Goal: Task Accomplishment & Management: Manage account settings

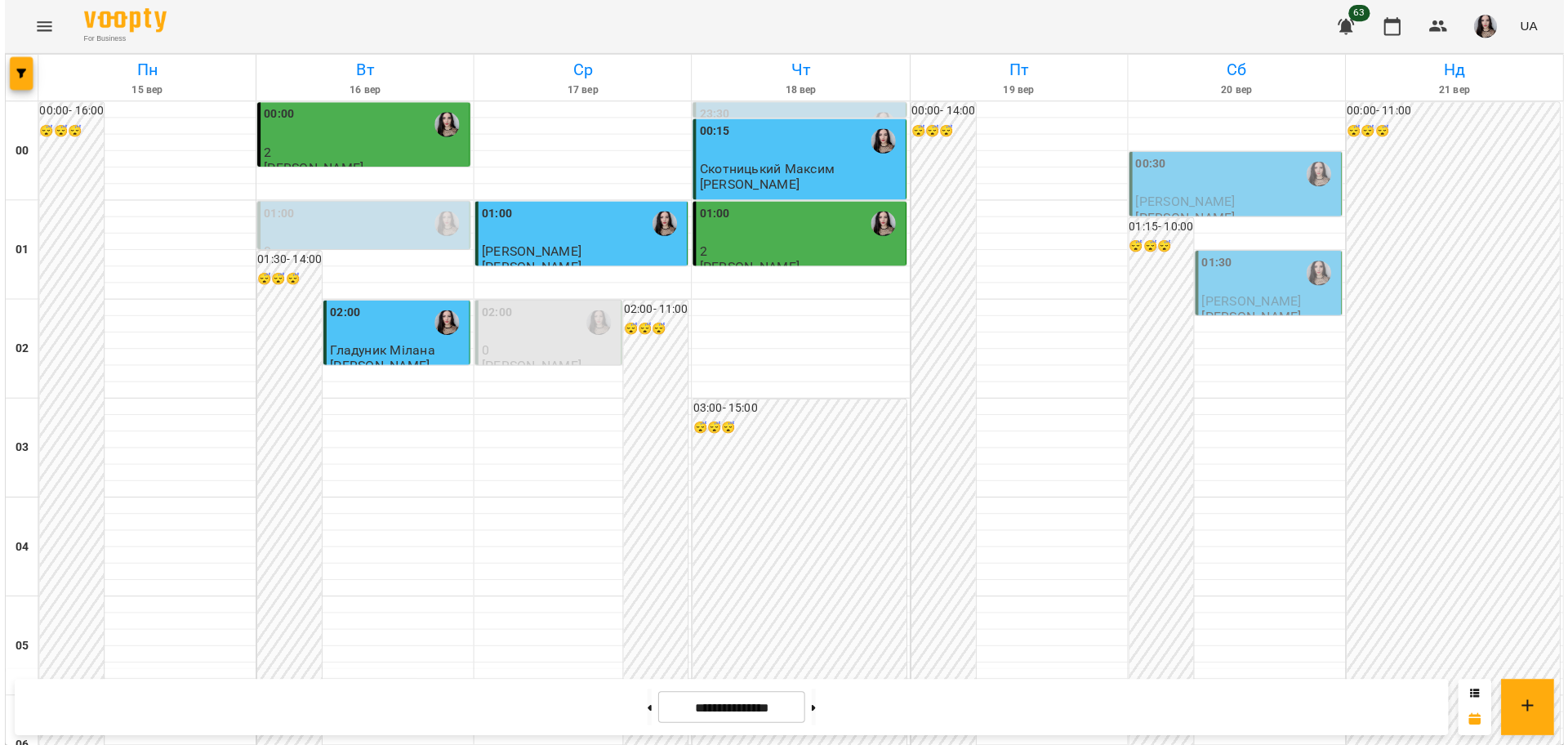
scroll to position [1789, 0]
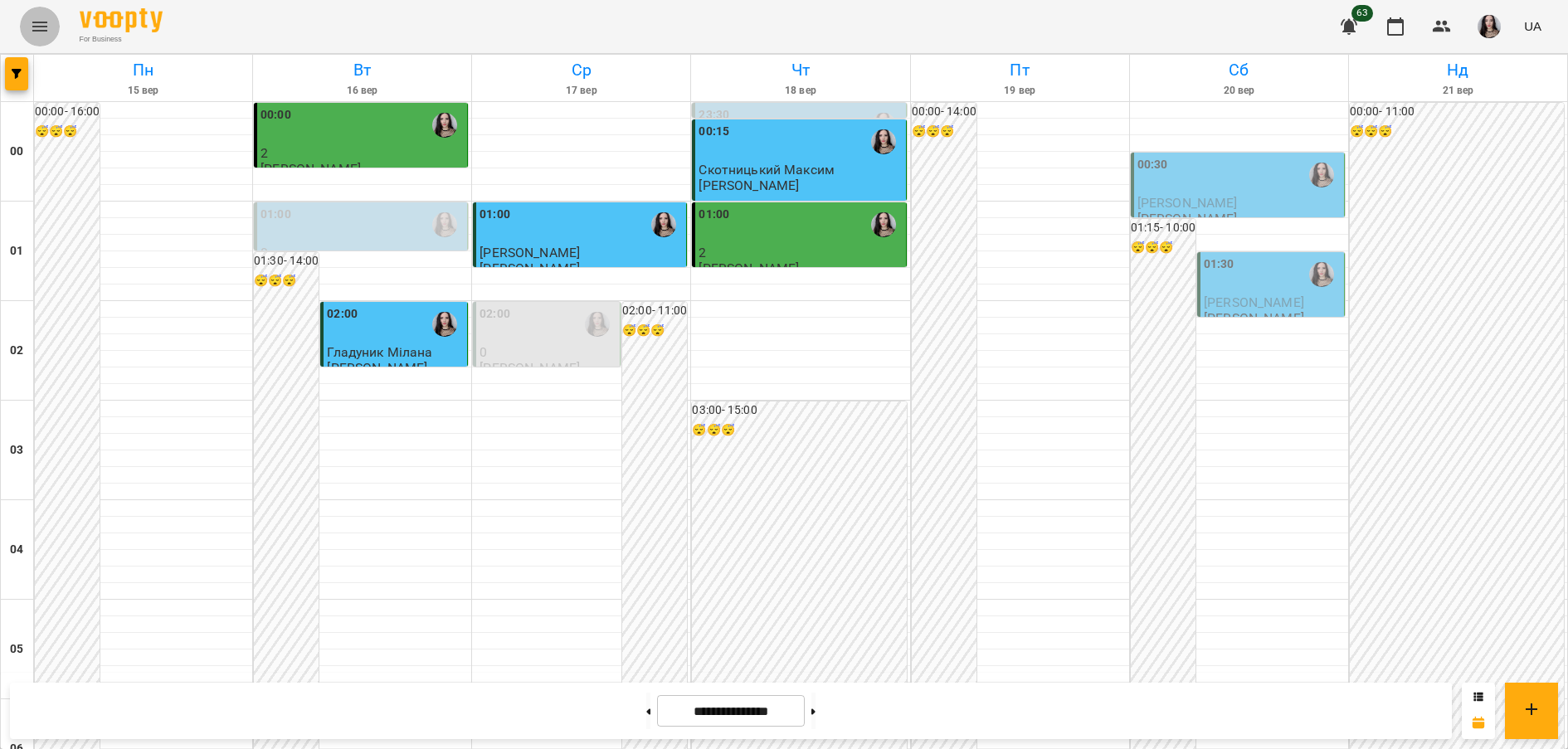
click at [33, 17] on icon "Menu" at bounding box center [39, 26] width 20 height 20
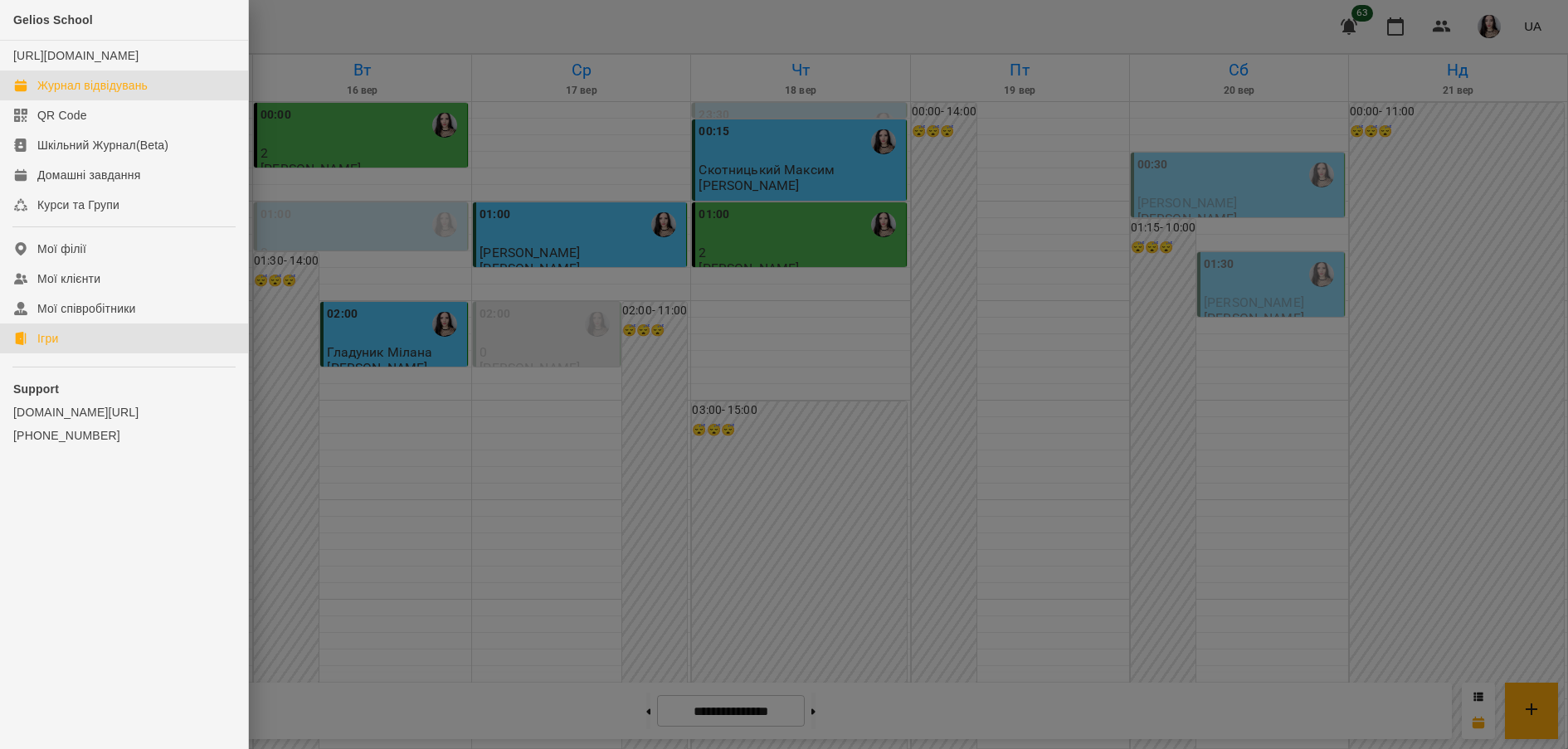
click at [48, 346] on div "Ігри" at bounding box center [48, 339] width 21 height 17
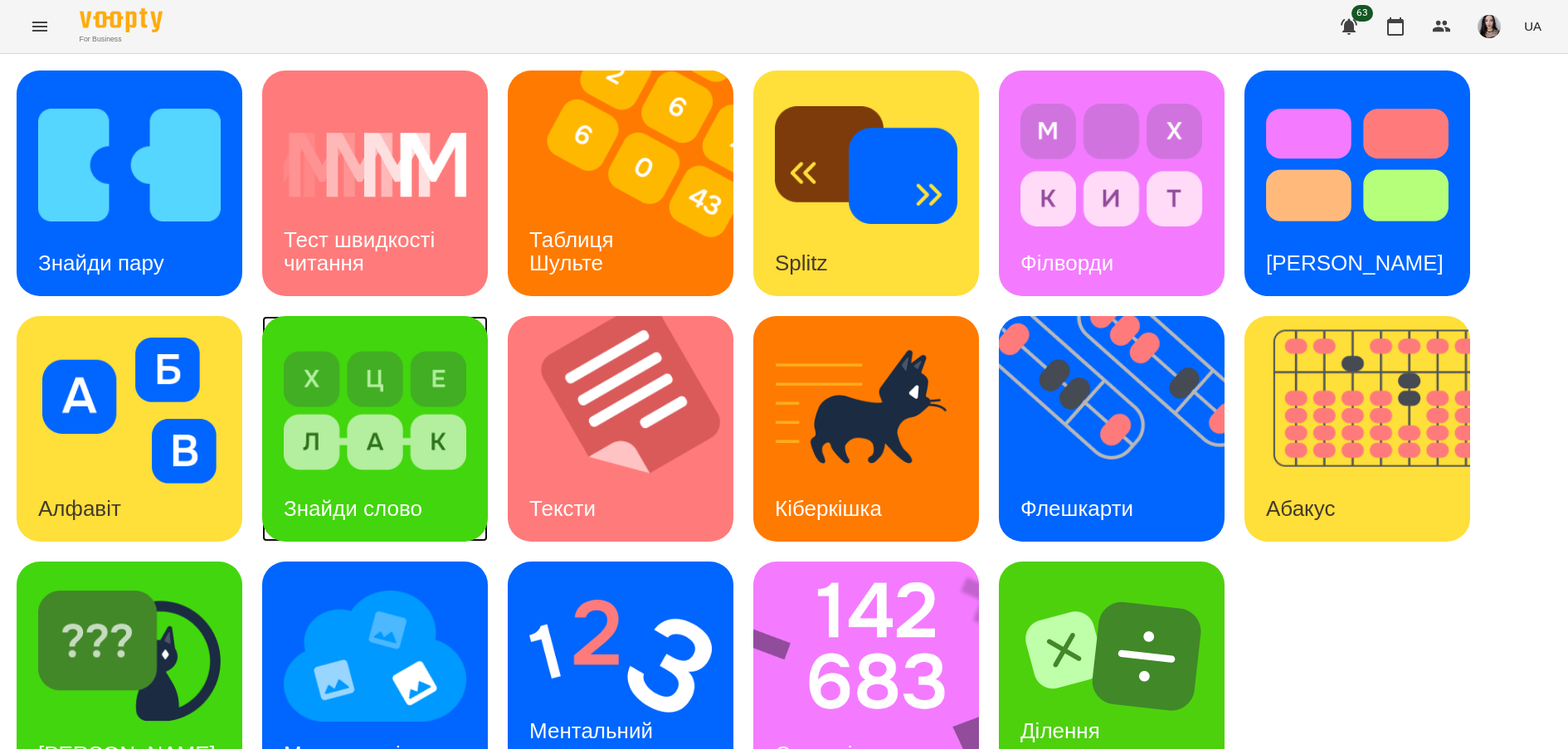
click at [368, 427] on img at bounding box center [374, 411] width 183 height 146
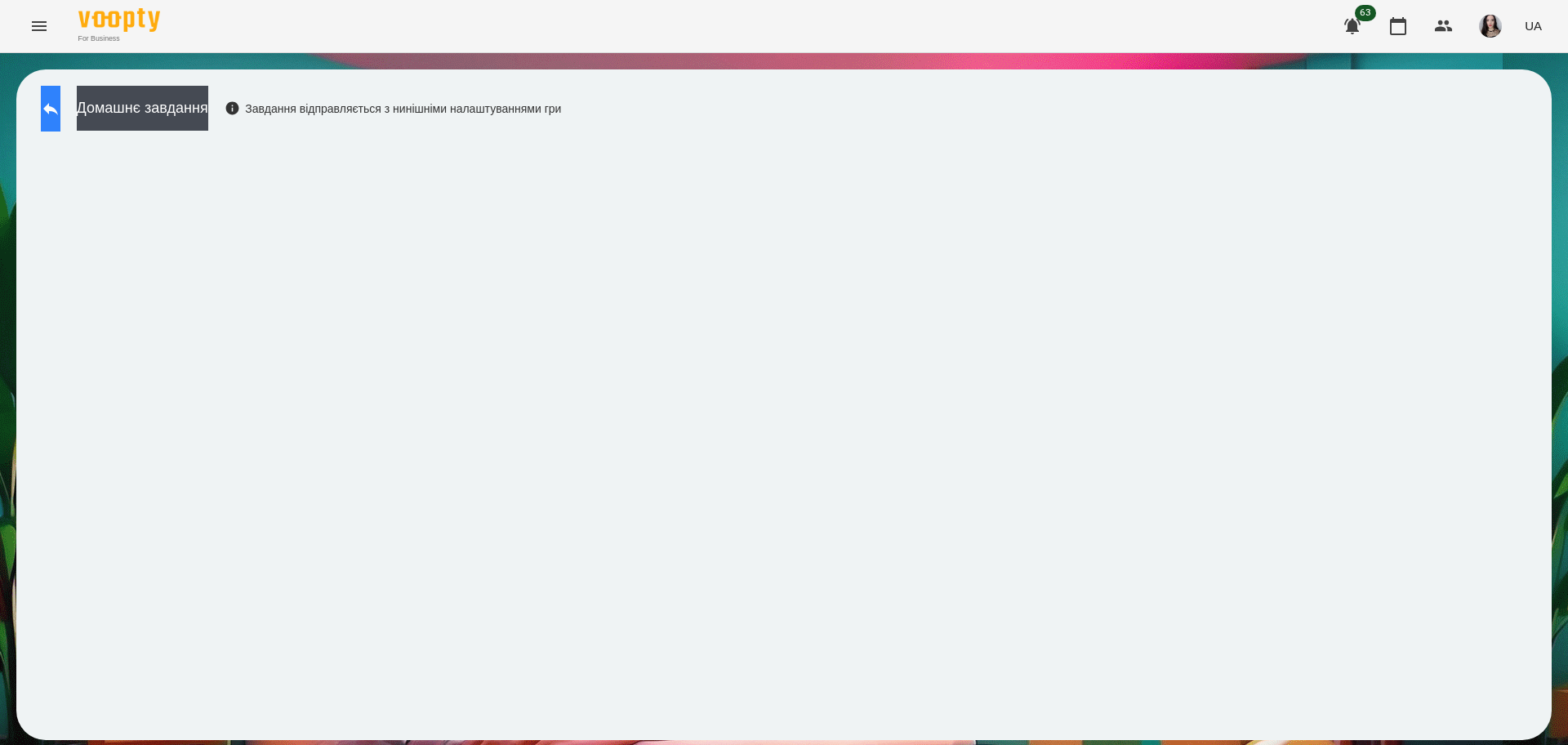
click at [53, 103] on button at bounding box center [50, 109] width 19 height 46
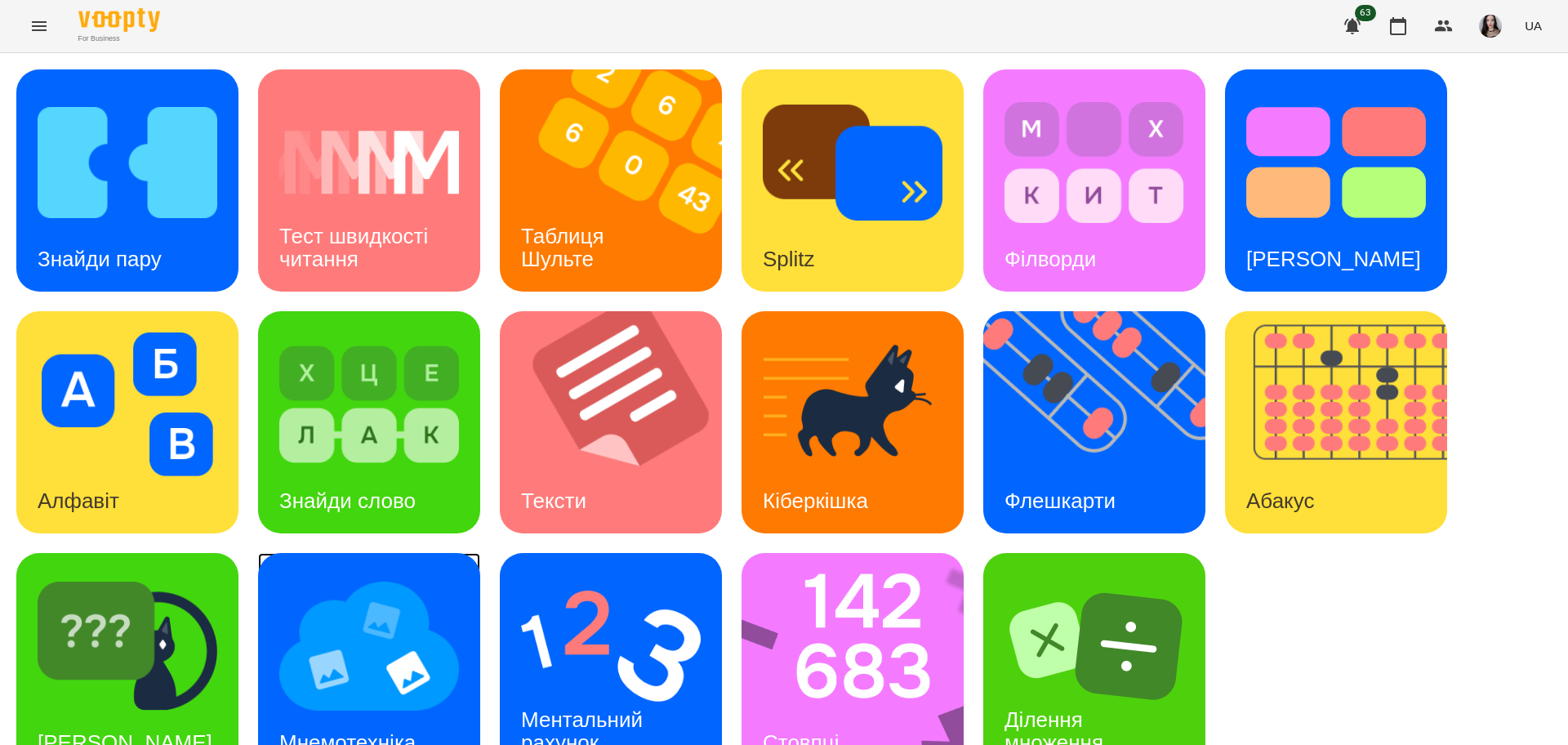
click at [397, 621] on img at bounding box center [369, 646] width 180 height 144
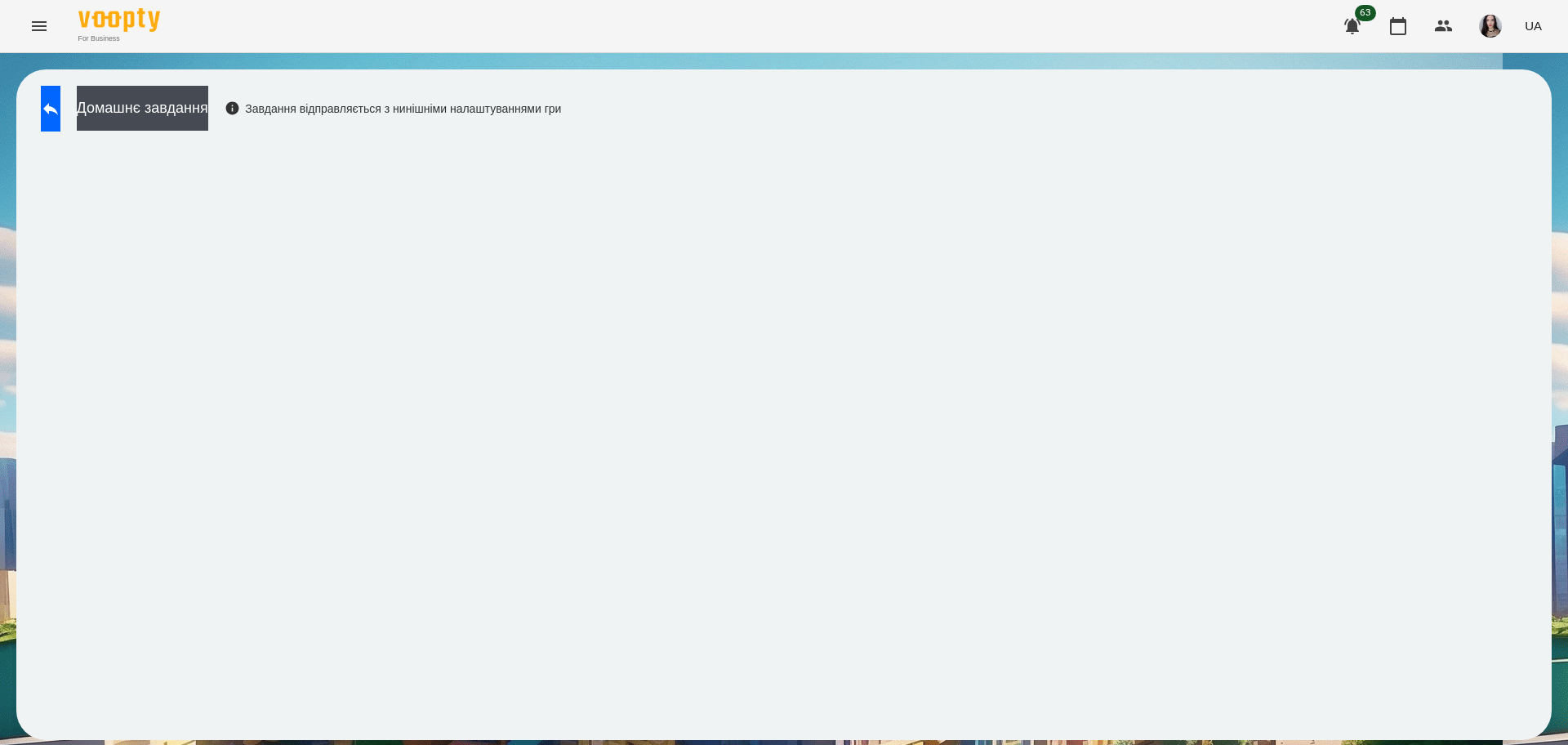
click at [726, 125] on div "Домашнє завдання Завдання відправляється з нинішніми налаштуваннями гри" at bounding box center [784, 404] width 1536 height 670
click at [61, 94] on button at bounding box center [50, 109] width 19 height 46
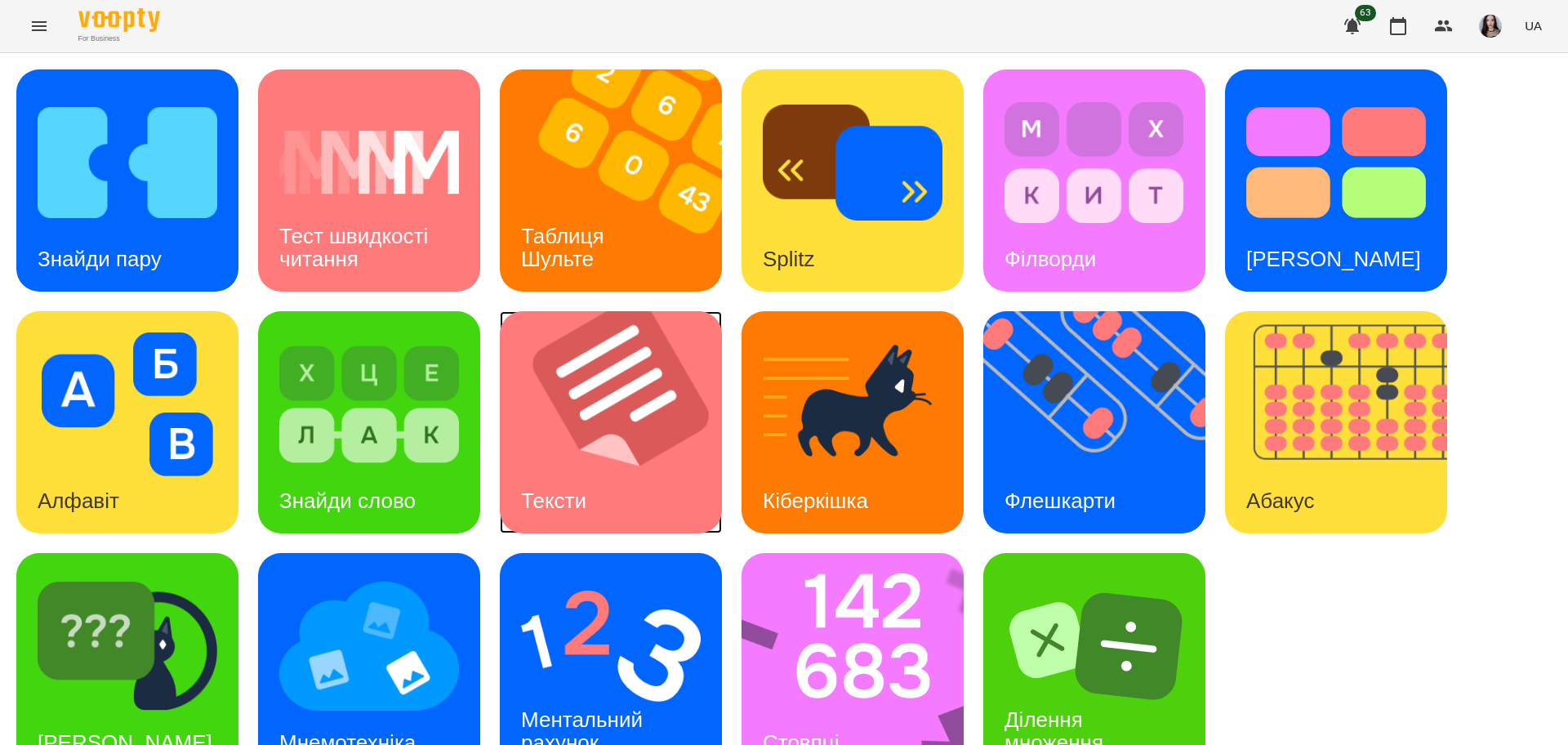
click at [590, 443] on img at bounding box center [620, 422] width 242 height 222
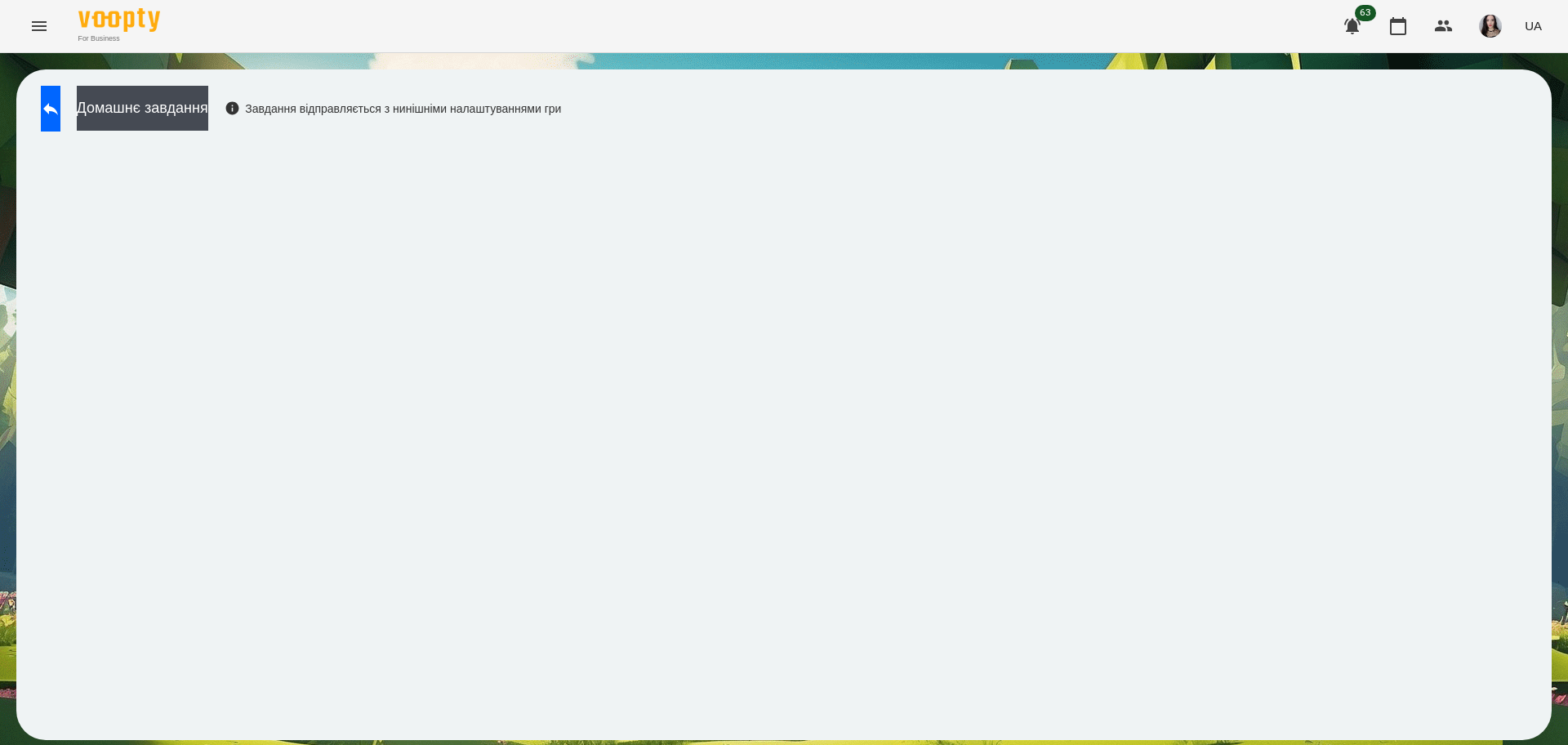
click at [720, 132] on div "Домашнє завдання Завдання відправляється з нинішніми налаштуваннями гри" at bounding box center [784, 404] width 1536 height 670
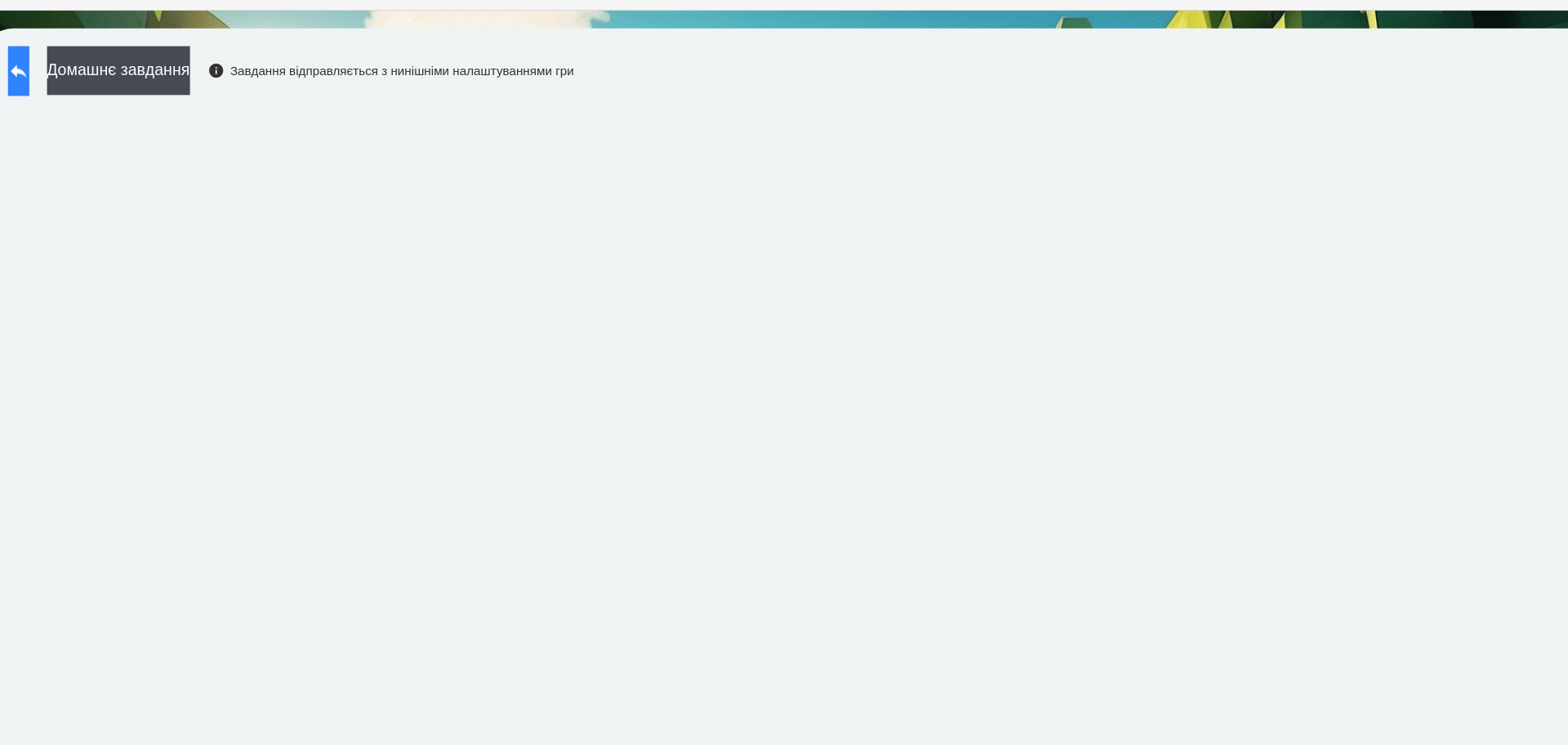
click at [57, 112] on icon at bounding box center [50, 108] width 19 height 19
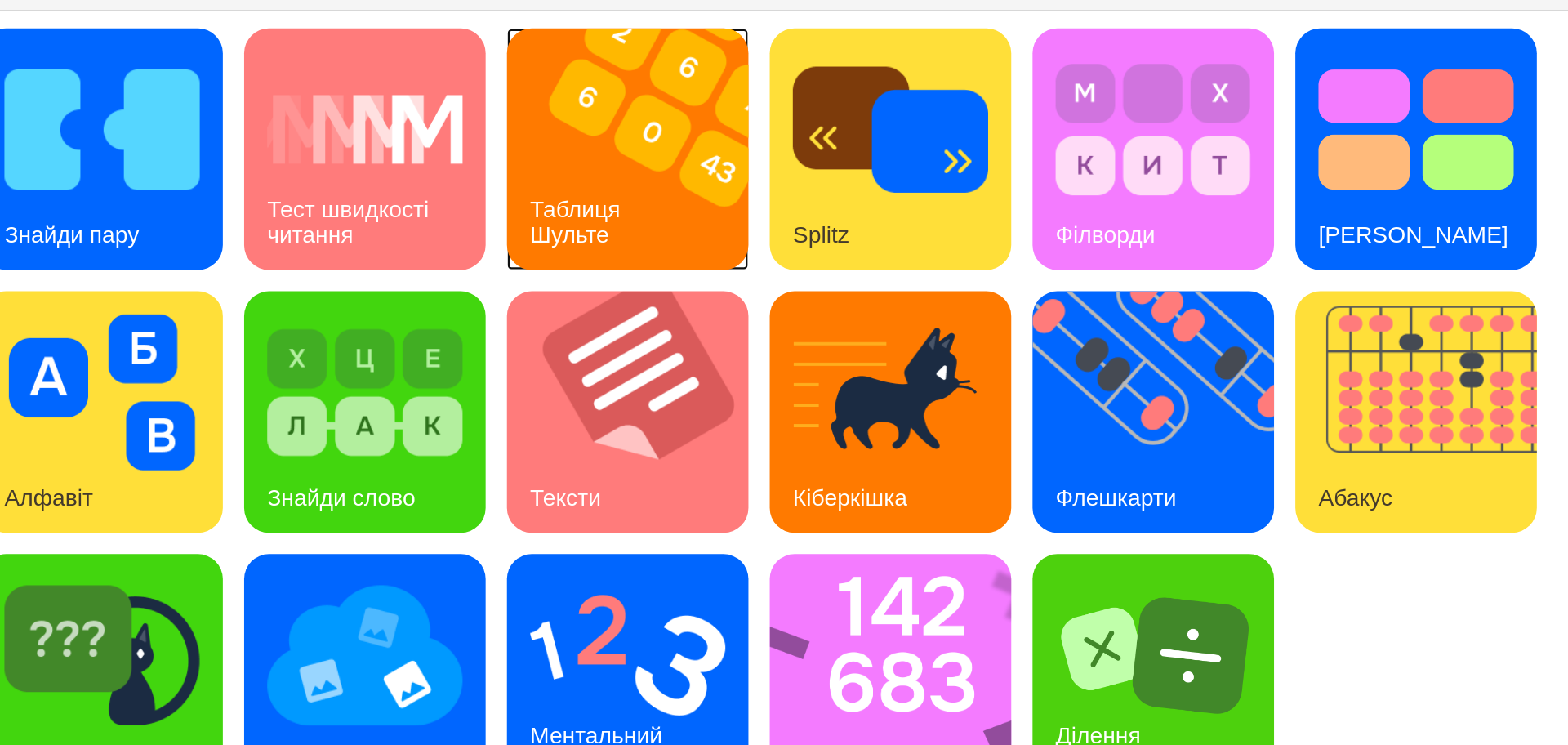
click at [572, 214] on div "Таблиця Шульте" at bounding box center [565, 247] width 132 height 88
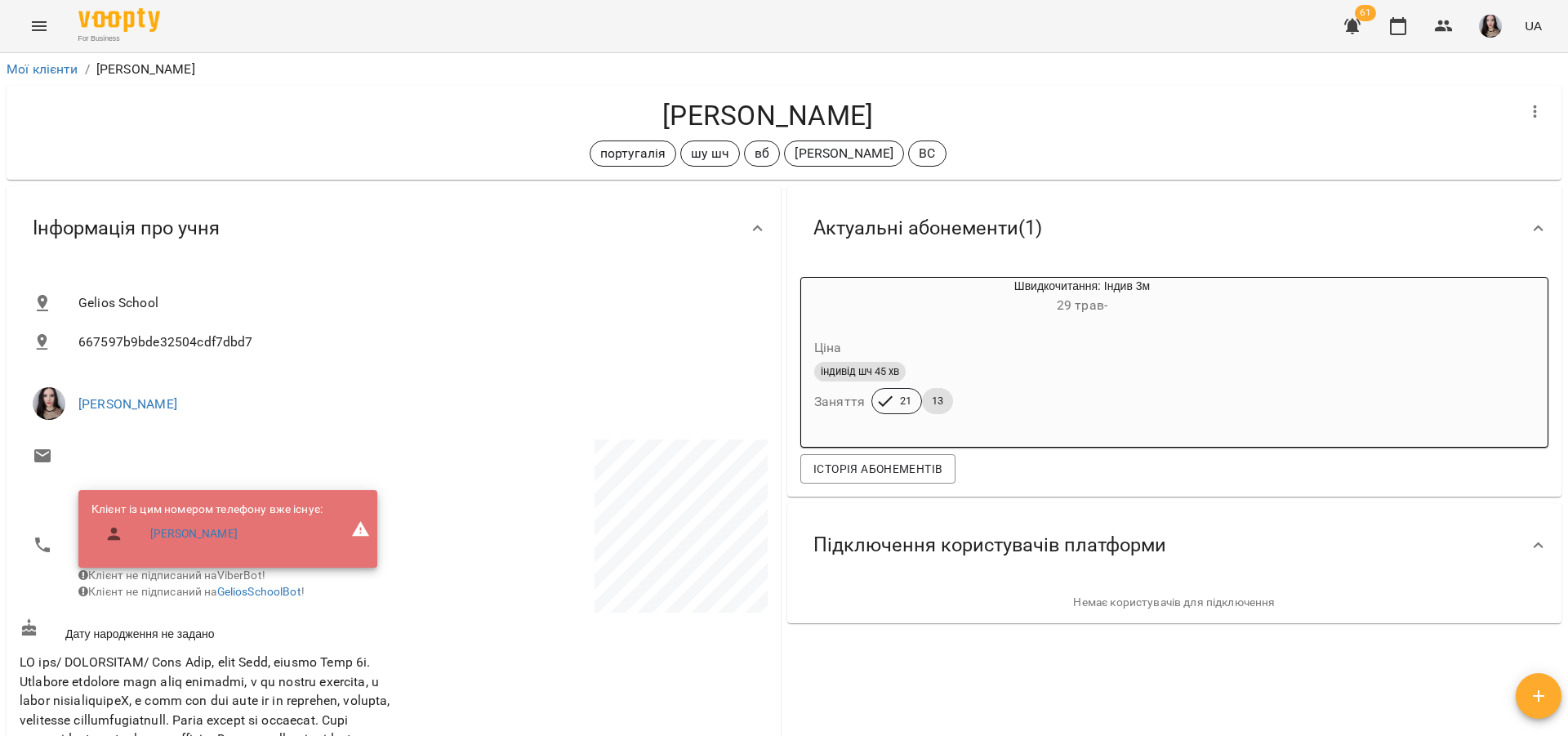
click at [44, 27] on icon "Menu" at bounding box center [39, 26] width 19 height 19
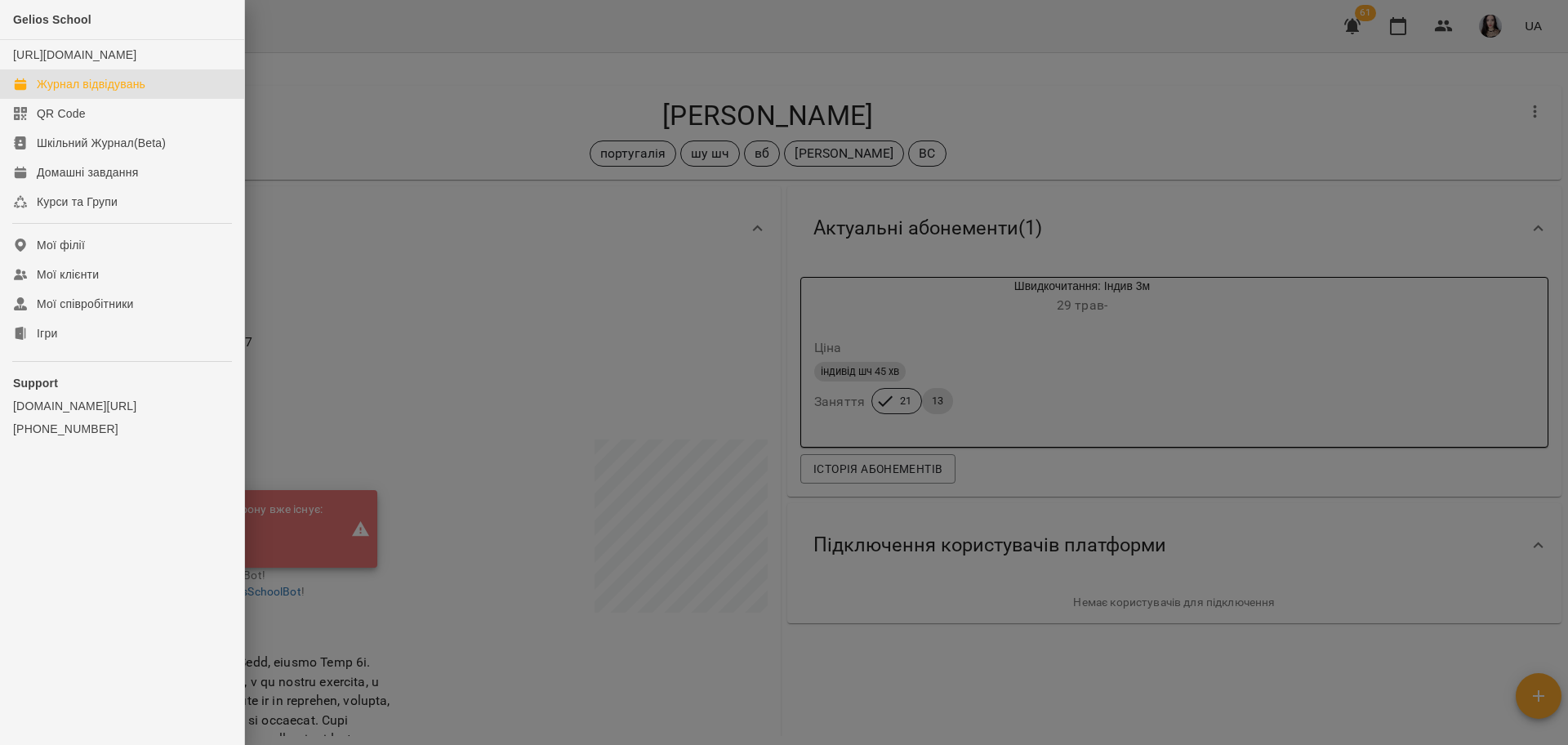
click at [107, 89] on link "Журнал відвідувань" at bounding box center [122, 84] width 244 height 30
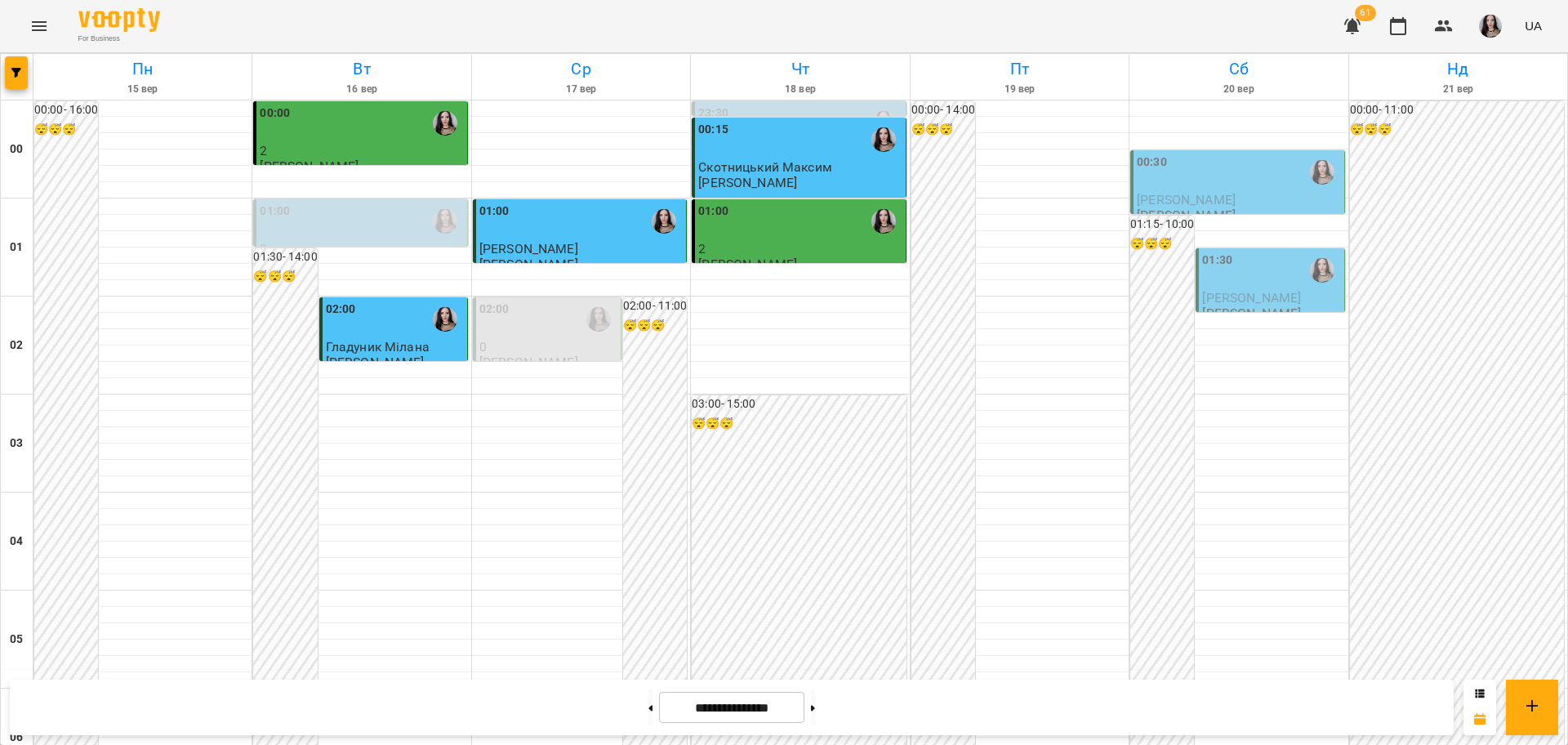
scroll to position [1781, 0]
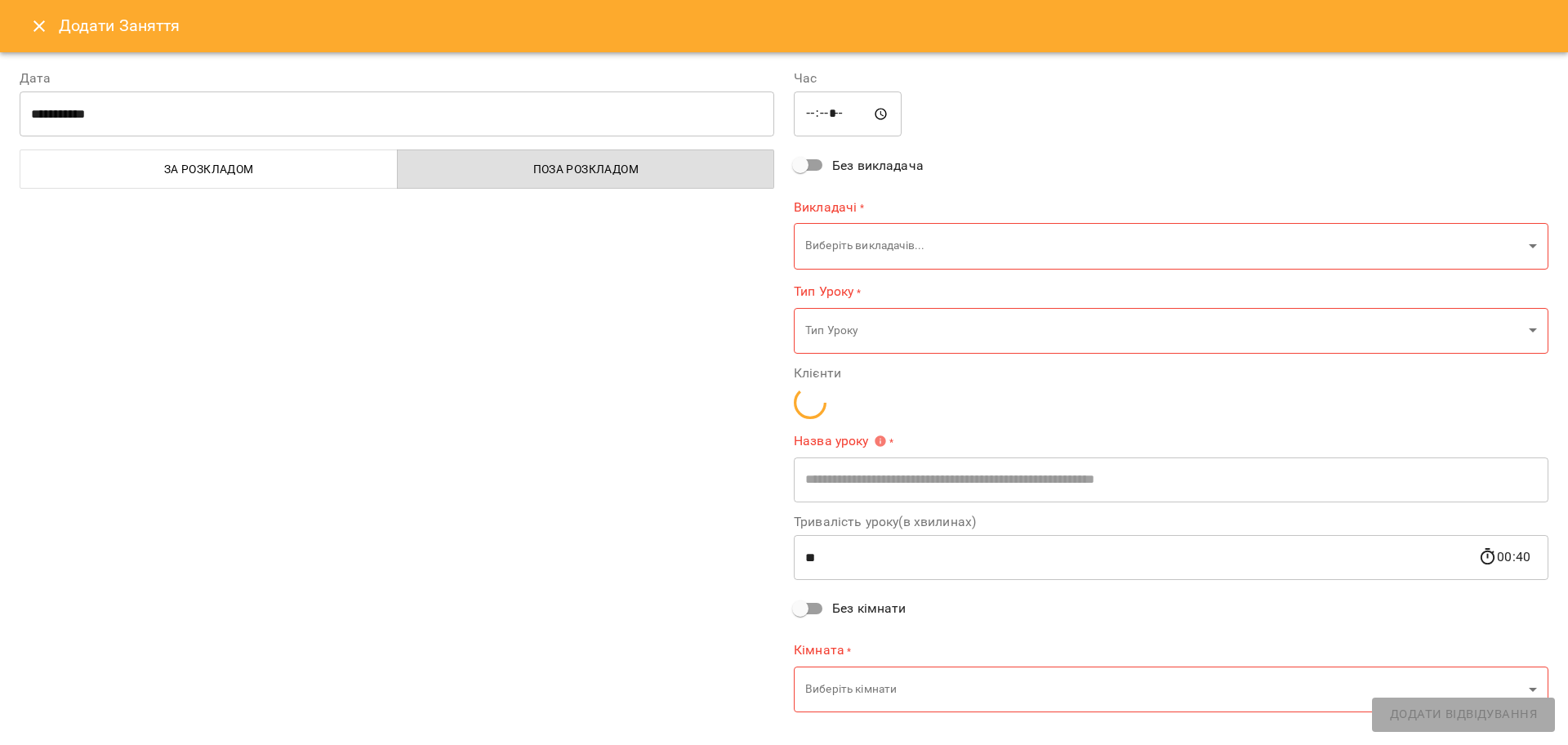
type input "**********"
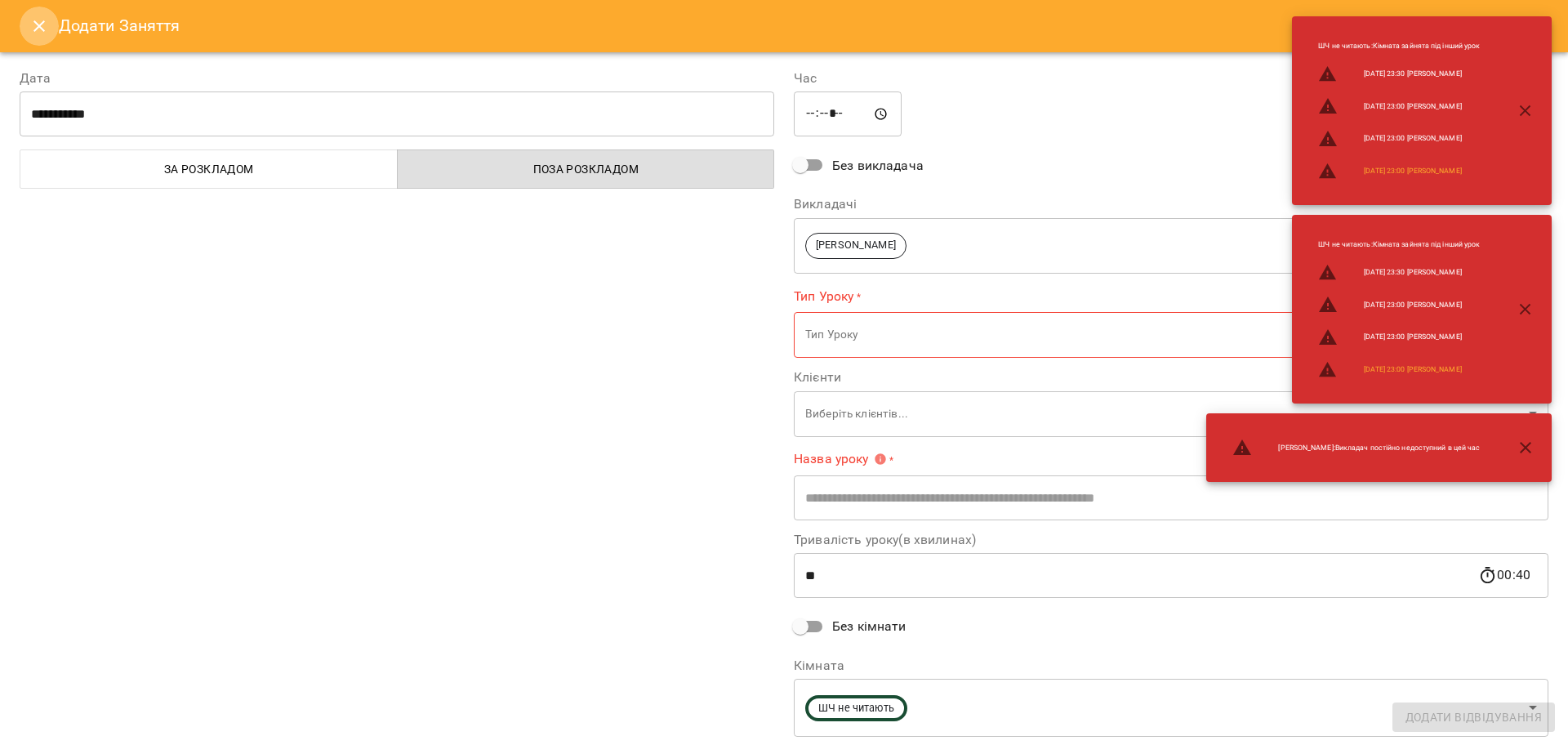
click at [43, 25] on icon "Close" at bounding box center [39, 26] width 19 height 19
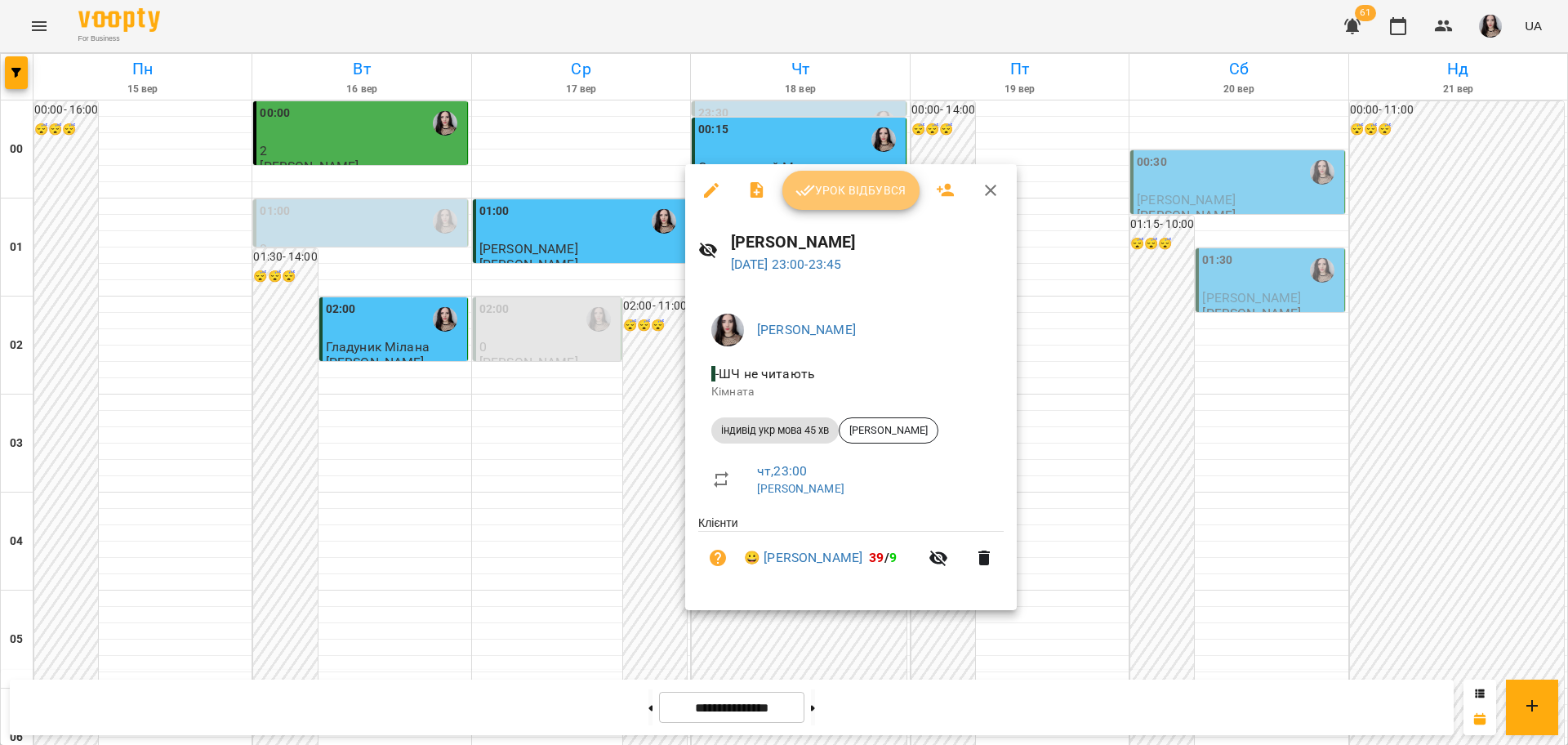
click at [842, 192] on span "Урок відбувся" at bounding box center [851, 190] width 111 height 19
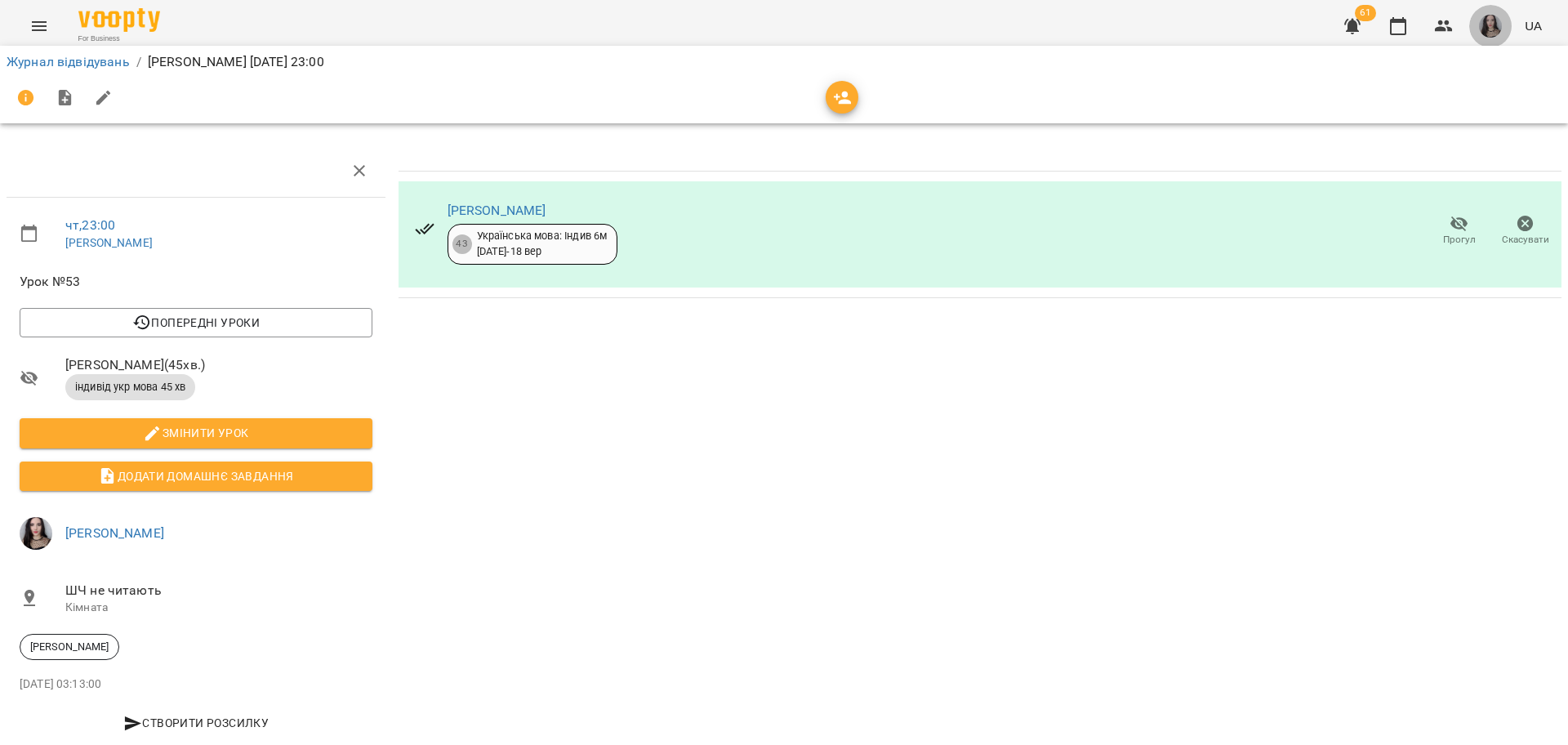
click at [1484, 28] on img "button" at bounding box center [1491, 26] width 23 height 23
click at [1473, 68] on span "[PERSON_NAME]" at bounding box center [1498, 62] width 104 height 19
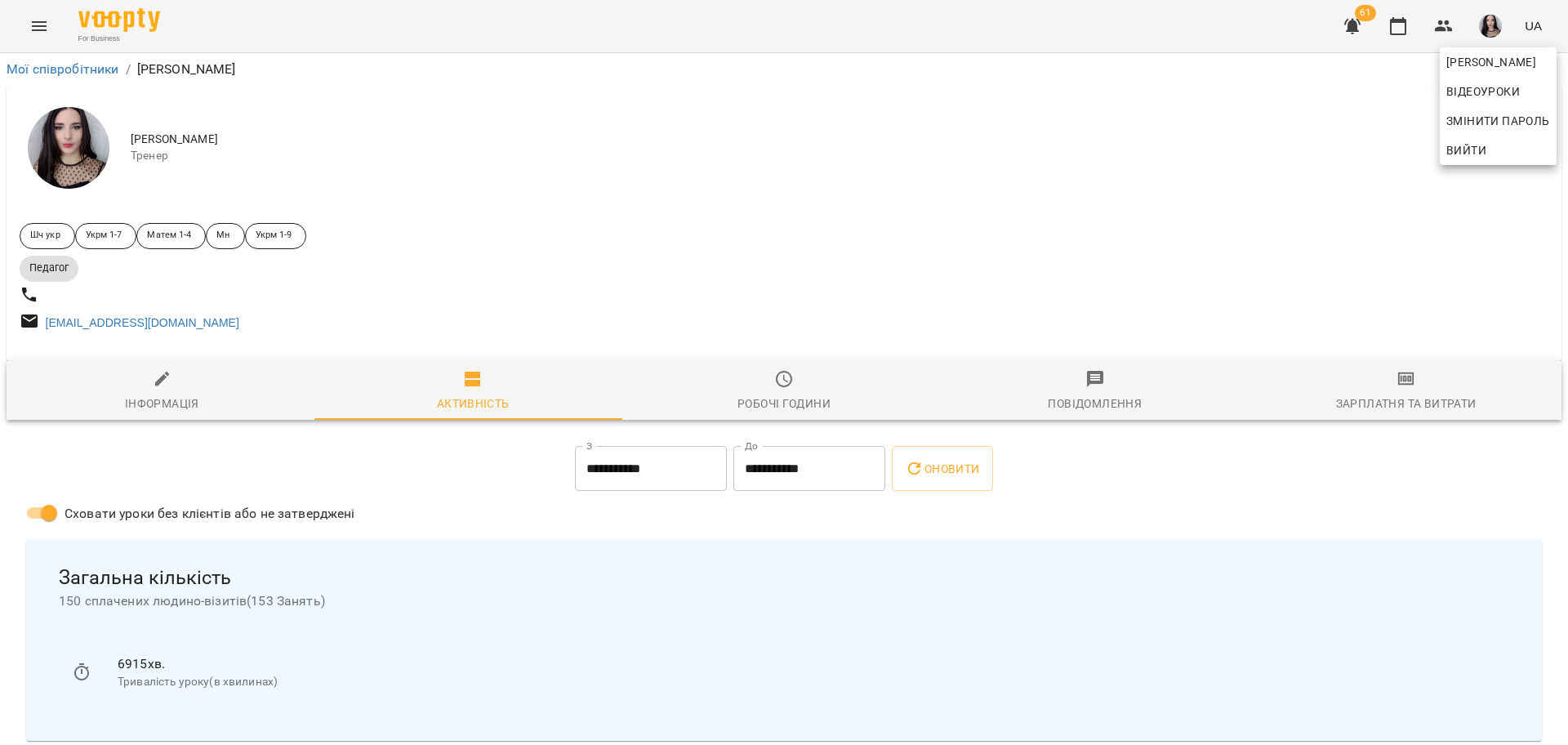
drag, startPoint x: 1562, startPoint y: 94, endPoint x: 1567, endPoint y: 133, distance: 39.3
click at [1567, 133] on div at bounding box center [784, 372] width 1568 height 745
click at [744, 485] on input "**********" at bounding box center [809, 469] width 152 height 46
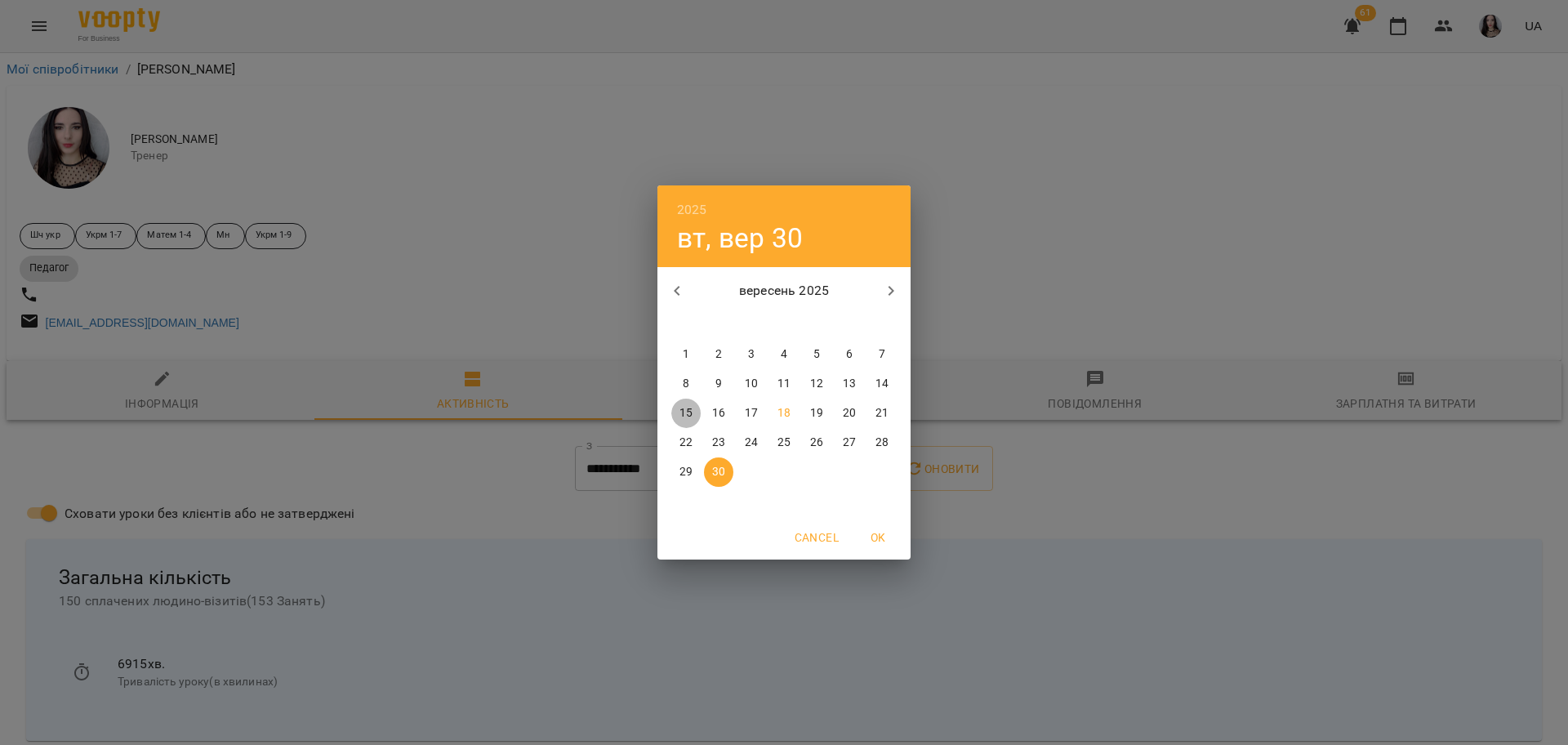
click at [682, 412] on p "15" at bounding box center [686, 413] width 13 height 17
type input "**********"
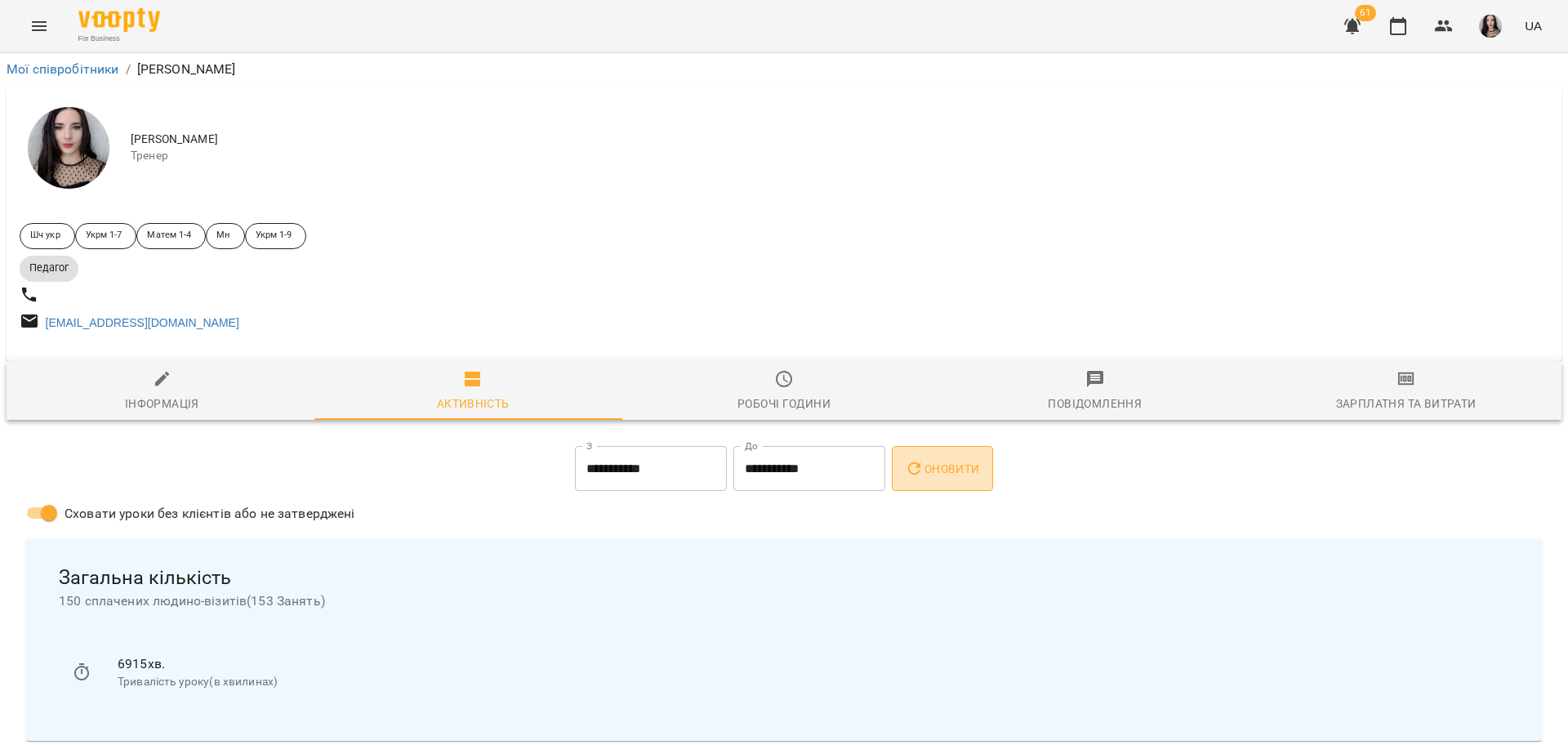
click at [947, 477] on span "Оновити" at bounding box center [942, 468] width 75 height 19
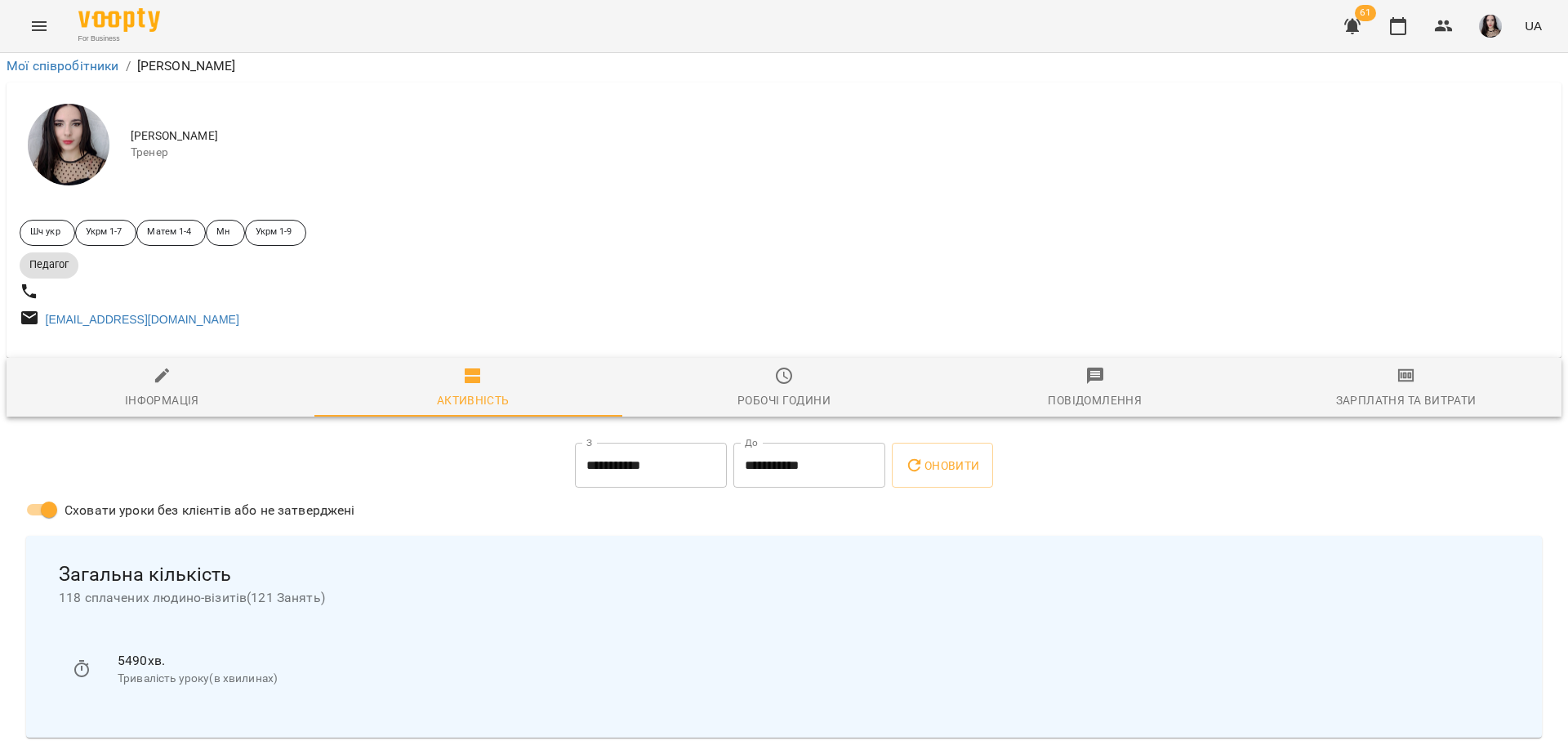
scroll to position [646, 0]
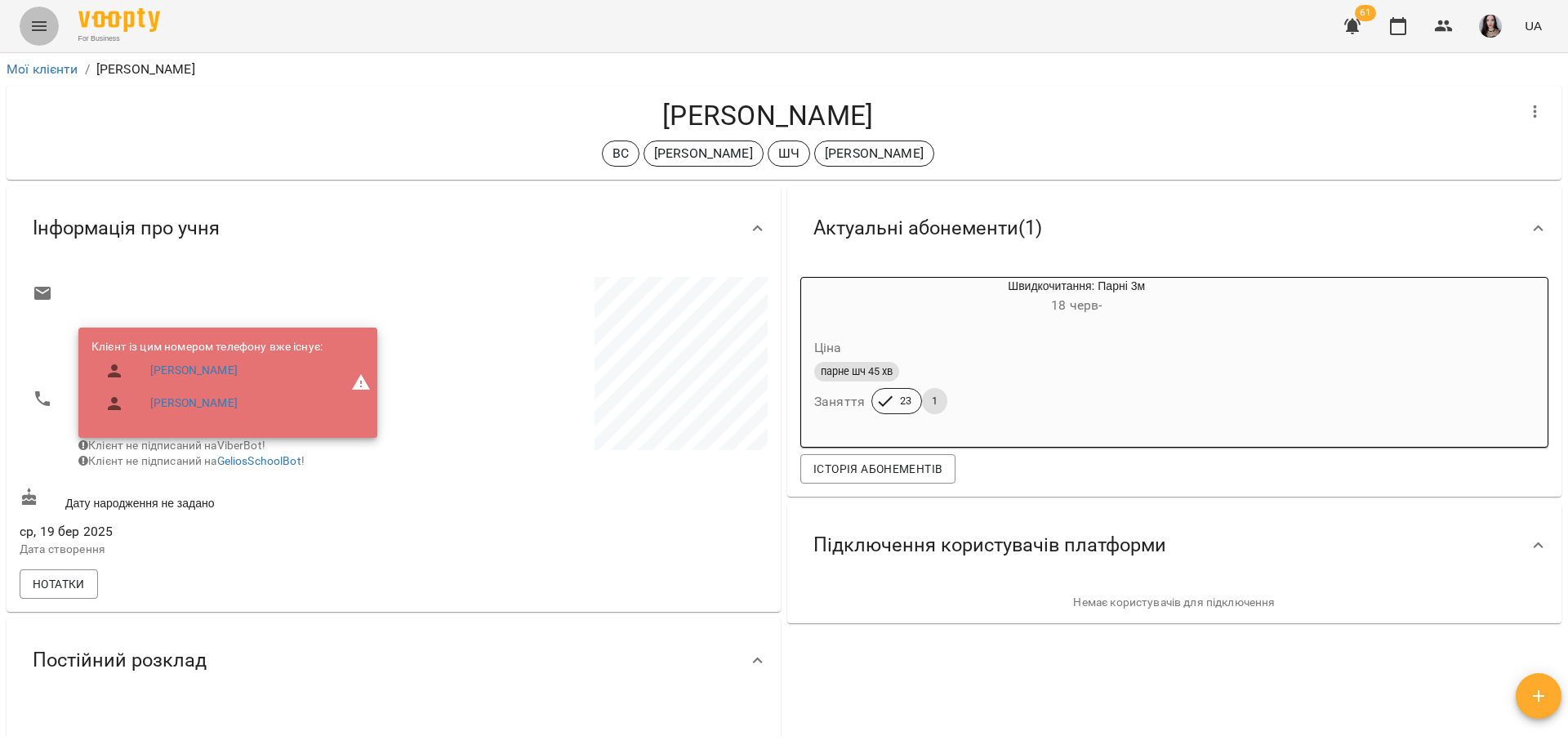
click at [54, 16] on button "Menu" at bounding box center [39, 26] width 40 height 40
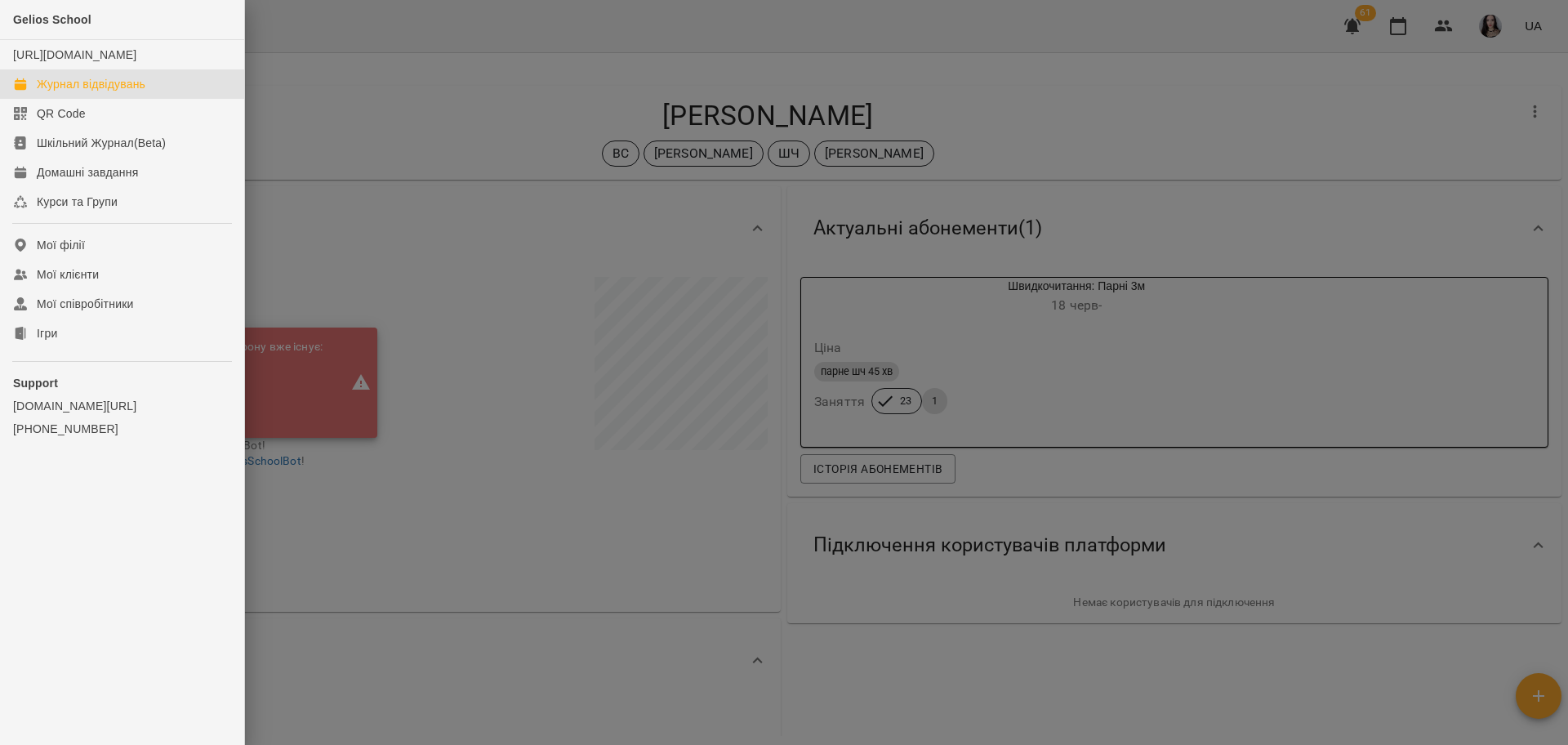
click at [86, 92] on div "Журнал відвідувань" at bounding box center [91, 84] width 109 height 17
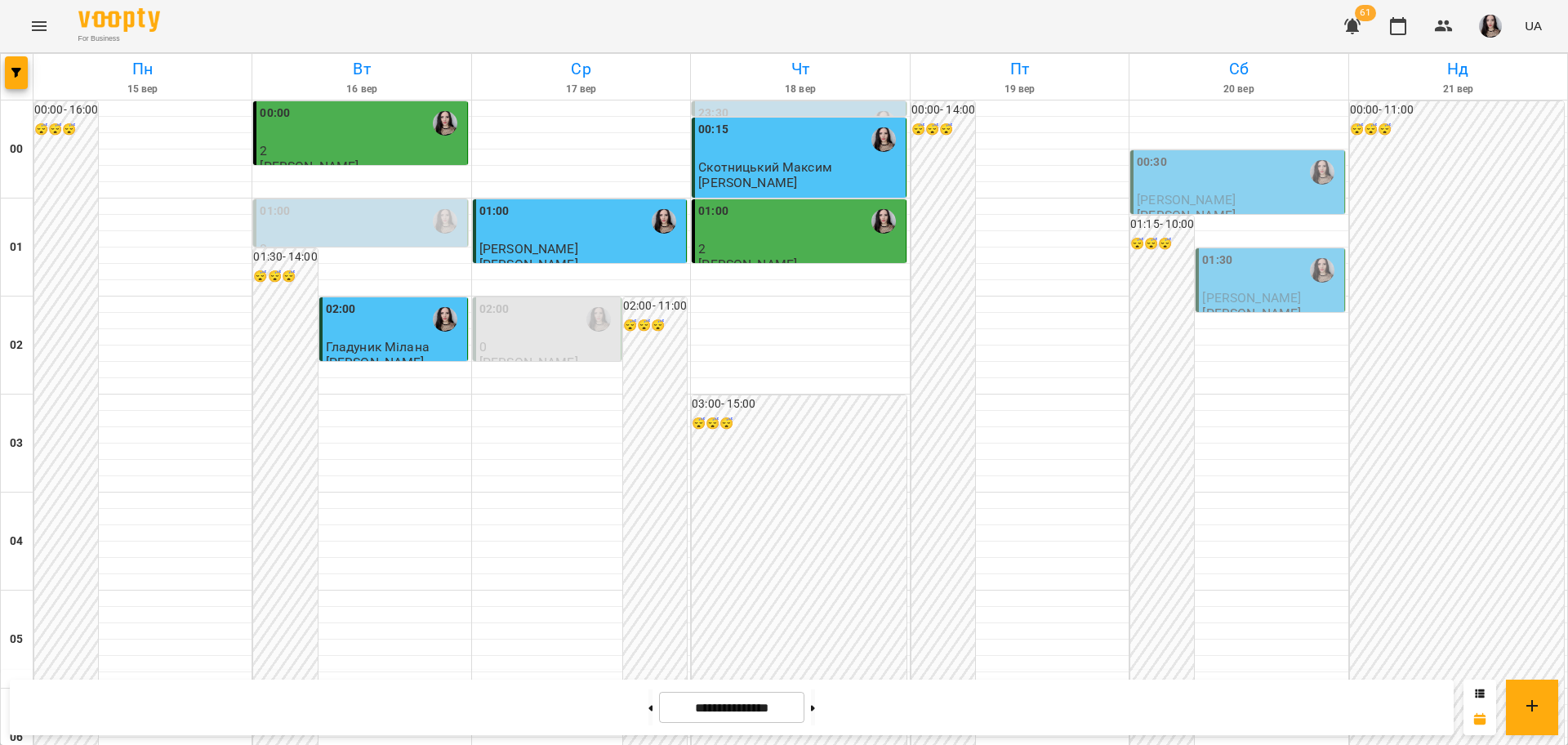
scroll to position [1695, 0]
click at [648, 700] on button at bounding box center [650, 707] width 4 height 36
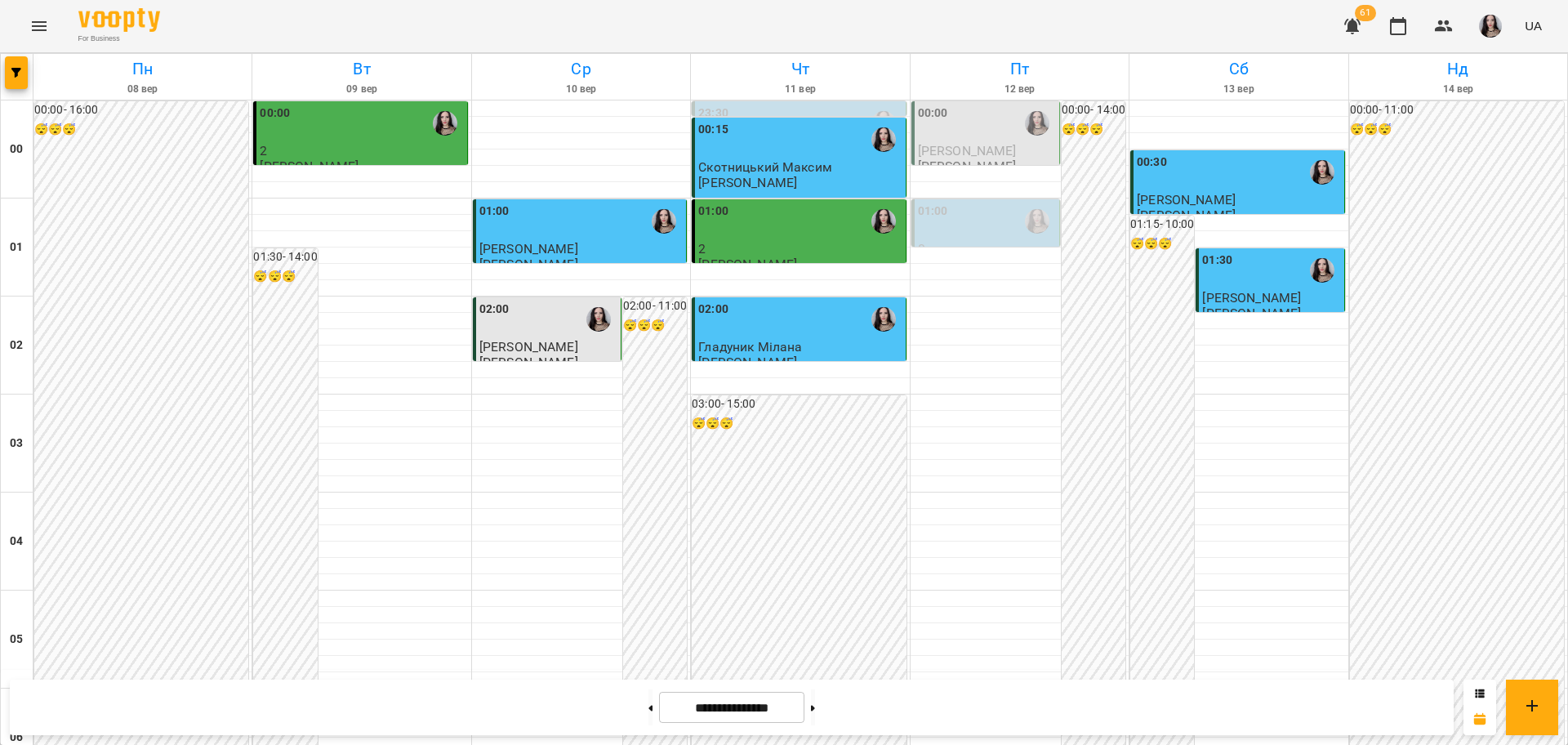
scroll to position [1781, 0]
click at [648, 711] on button at bounding box center [650, 707] width 4 height 36
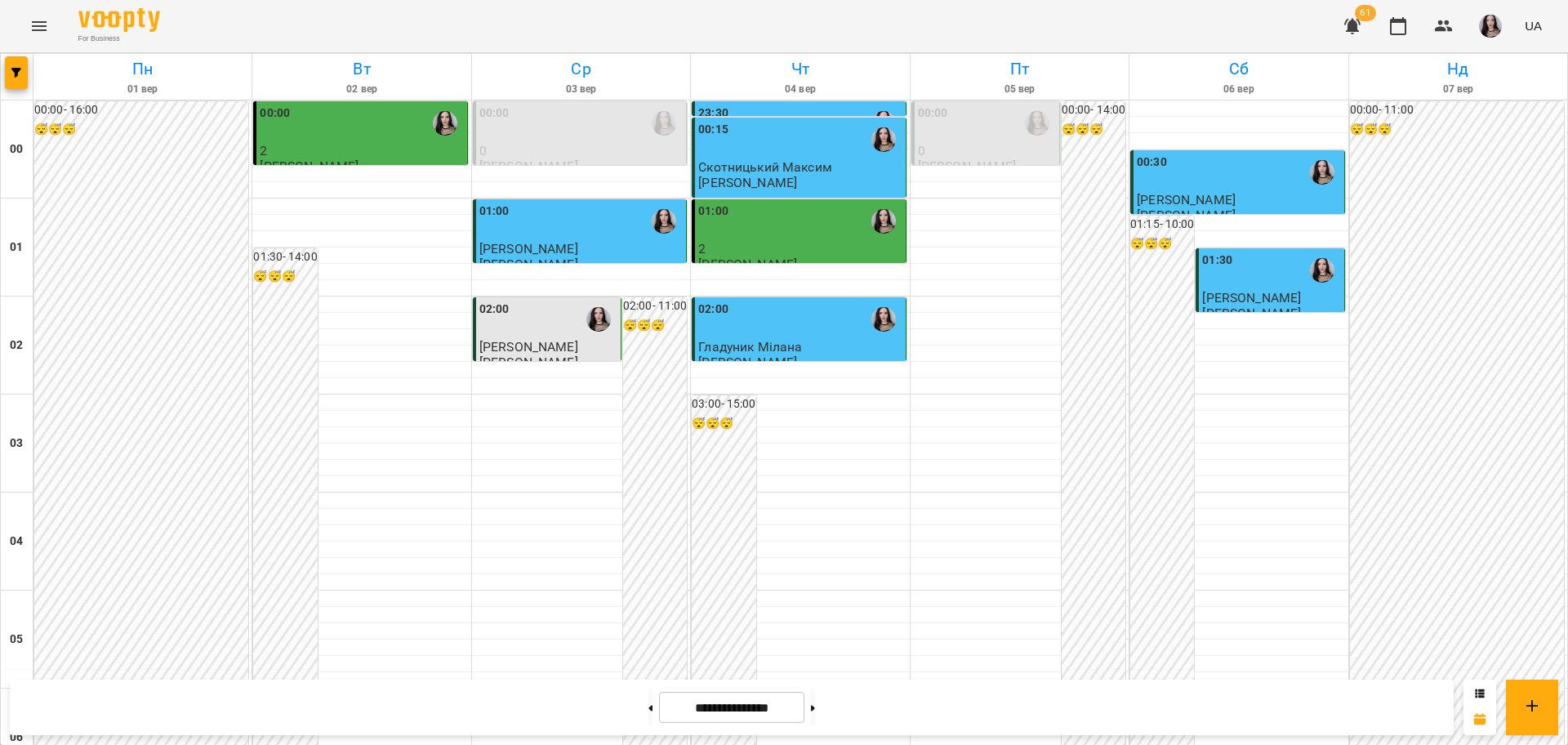
scroll to position [1589, 0]
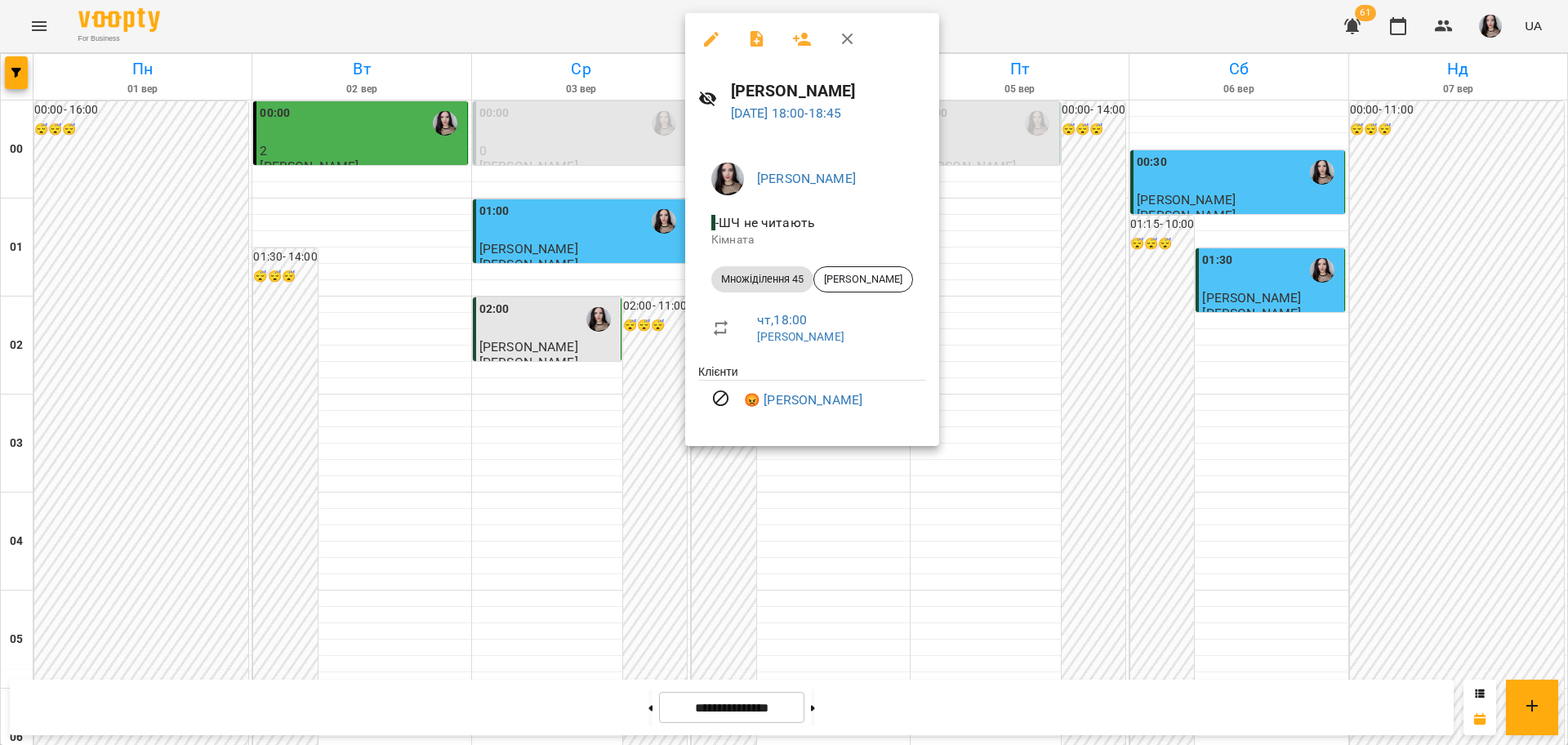
click at [948, 357] on div at bounding box center [784, 372] width 1568 height 745
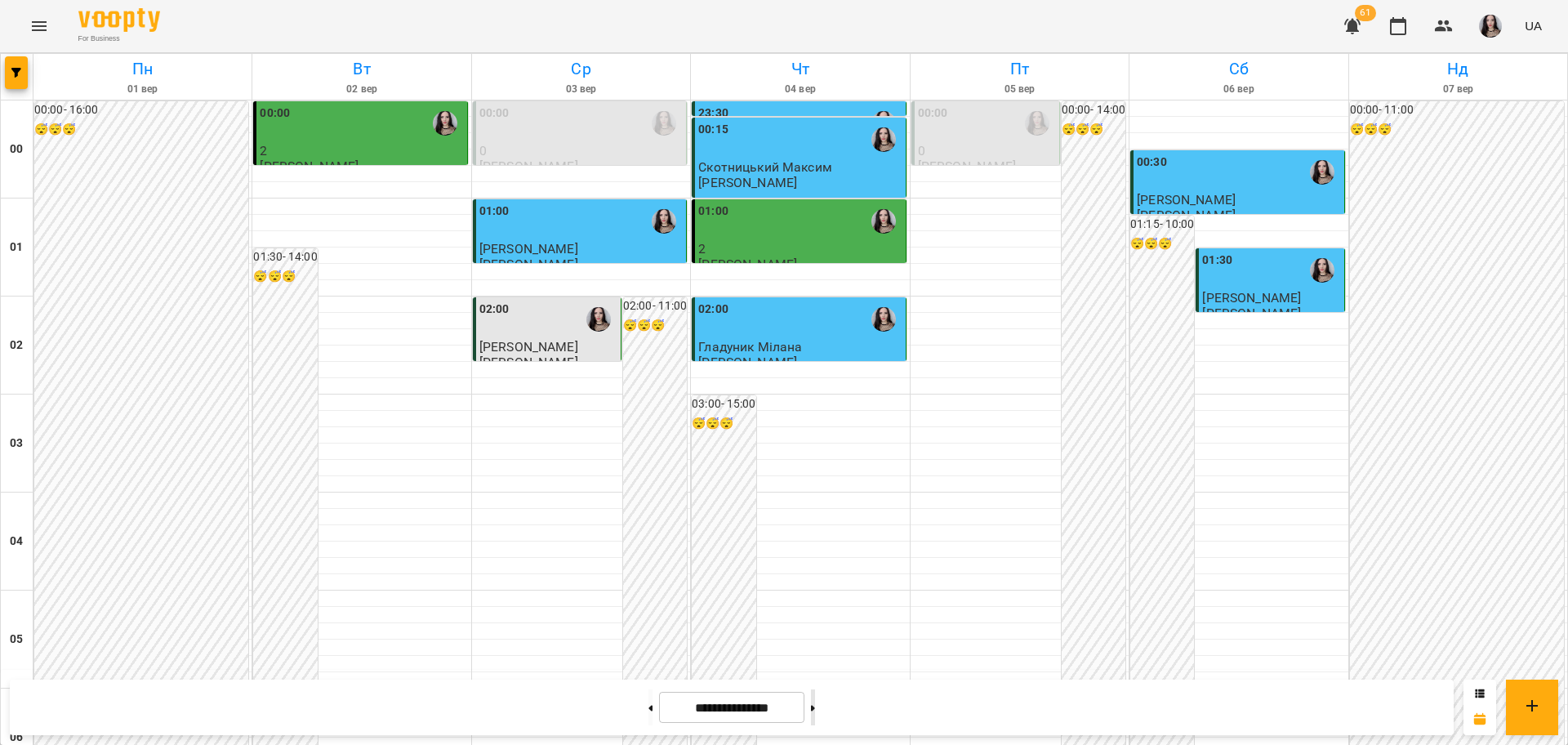
click at [815, 706] on button at bounding box center [813, 707] width 4 height 36
type input "**********"
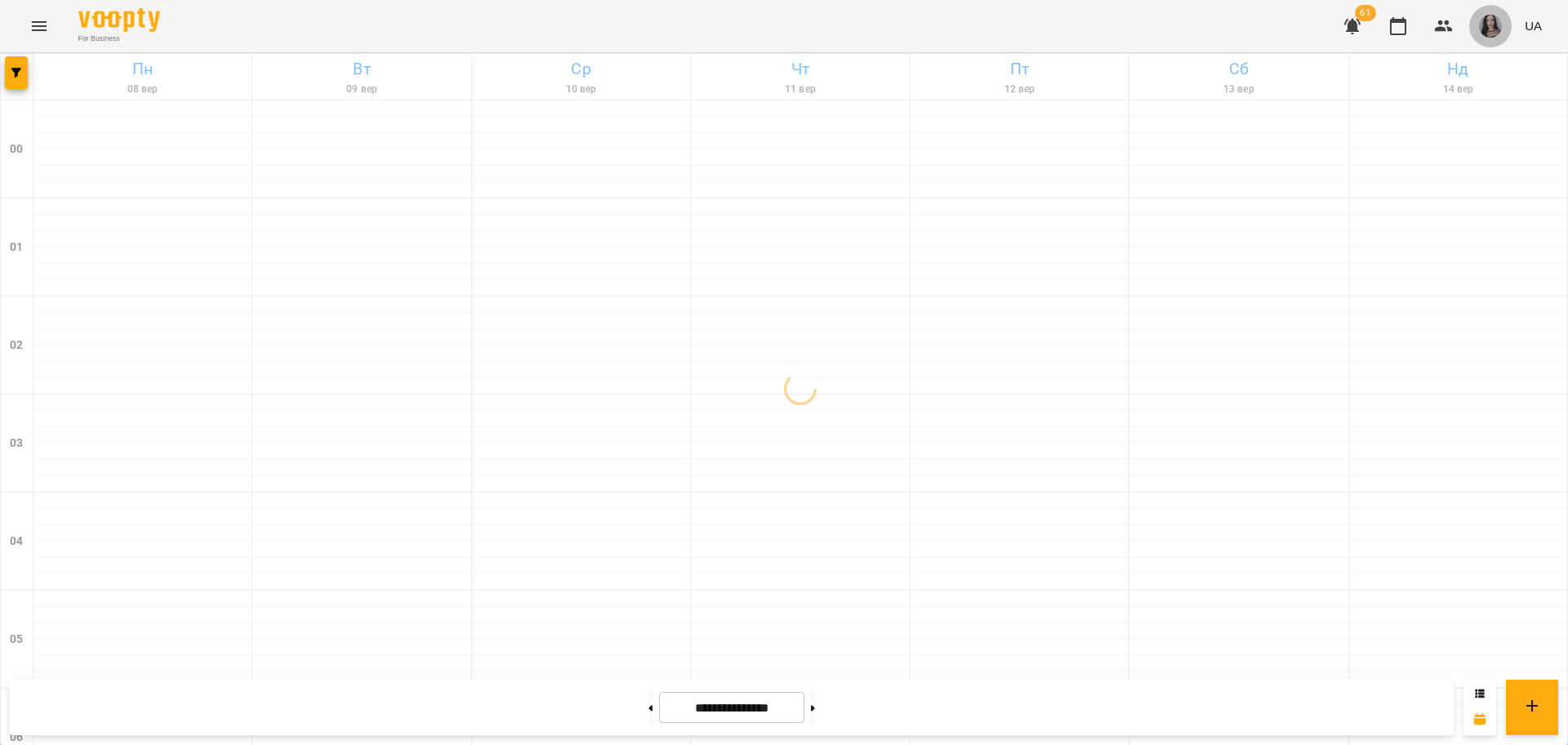
click at [1487, 24] on img "button" at bounding box center [1491, 26] width 23 height 23
click at [1486, 53] on span "[PERSON_NAME]" at bounding box center [1498, 62] width 104 height 19
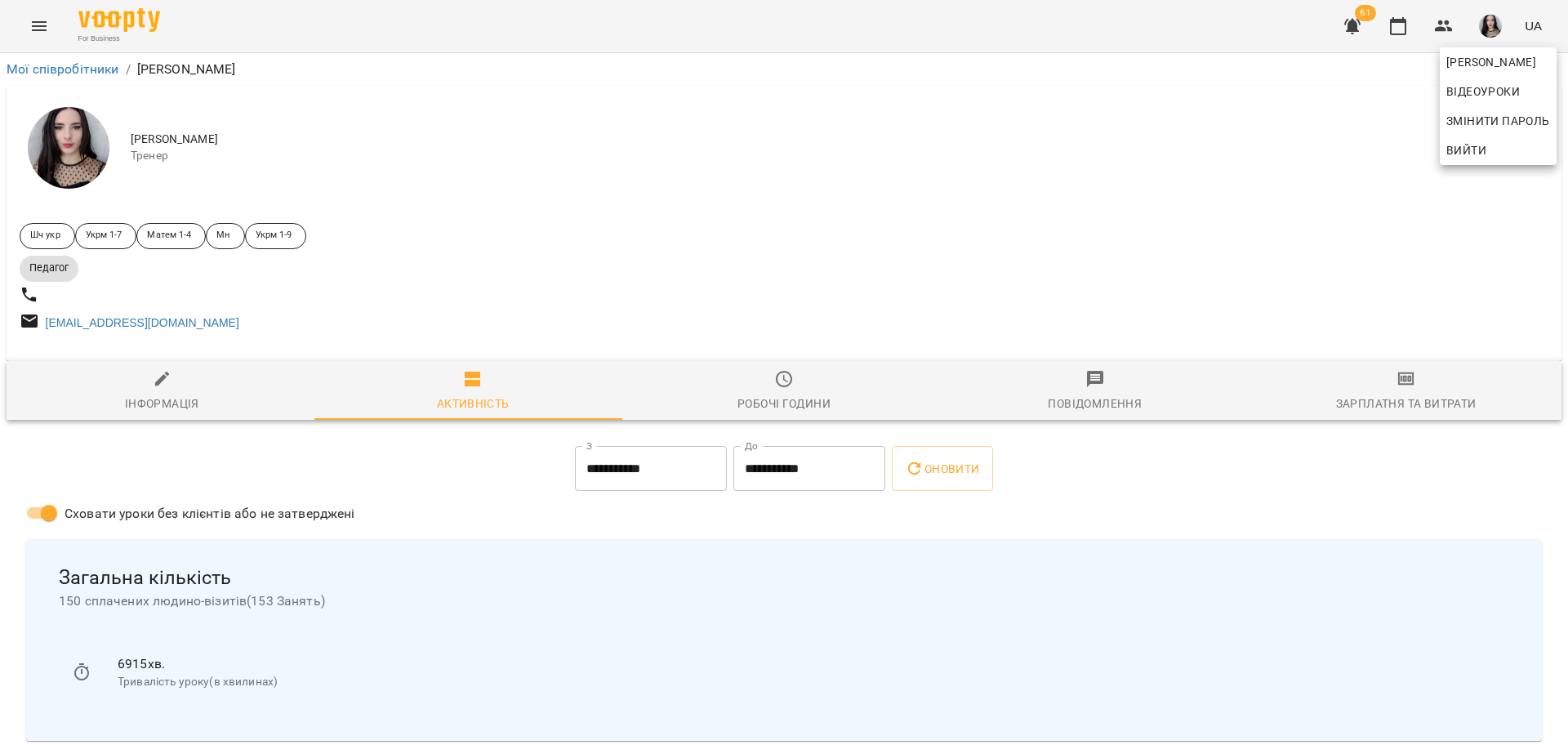
click at [188, 395] on div at bounding box center [784, 372] width 1568 height 745
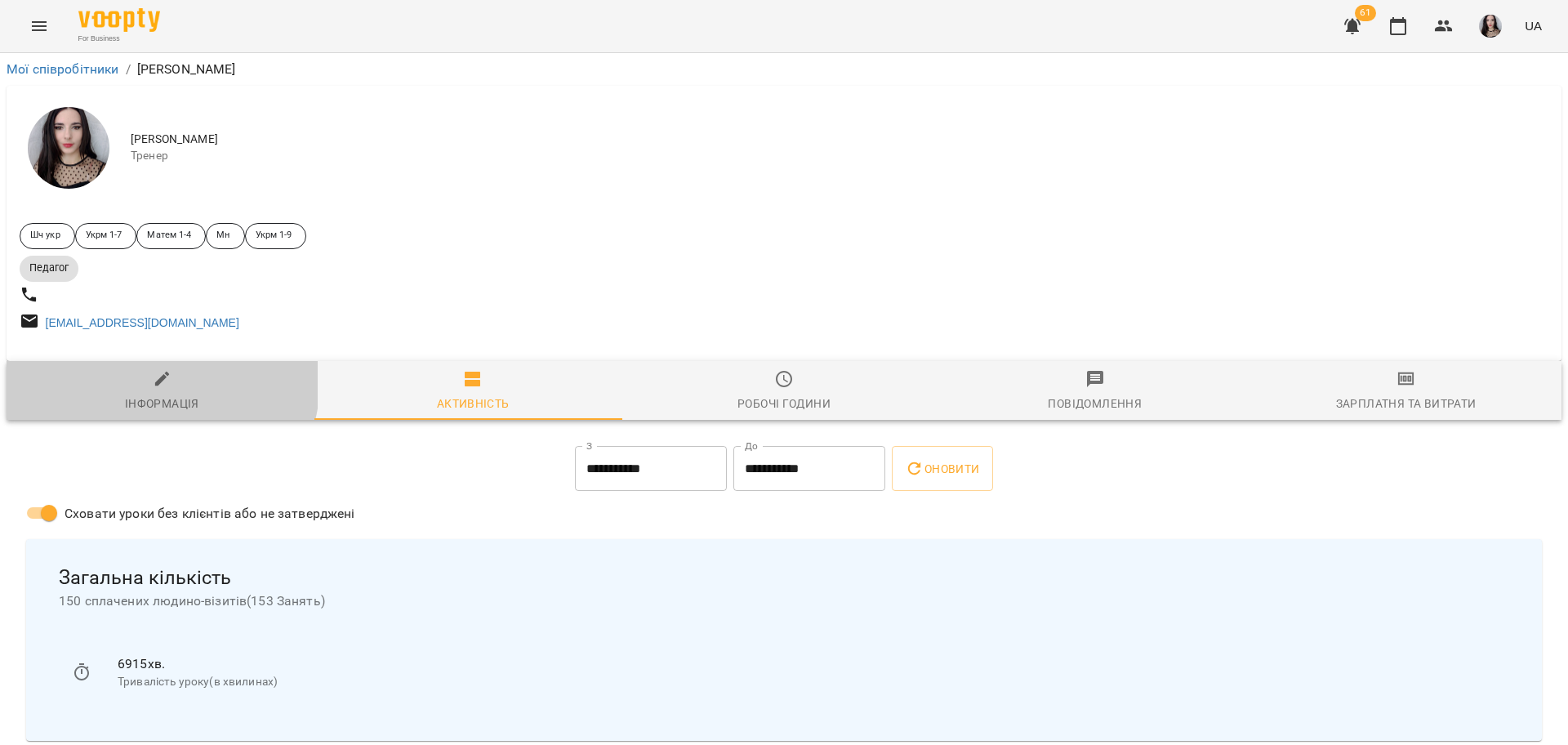
click at [144, 387] on span "Інформація" at bounding box center [162, 391] width 291 height 44
select select "**"
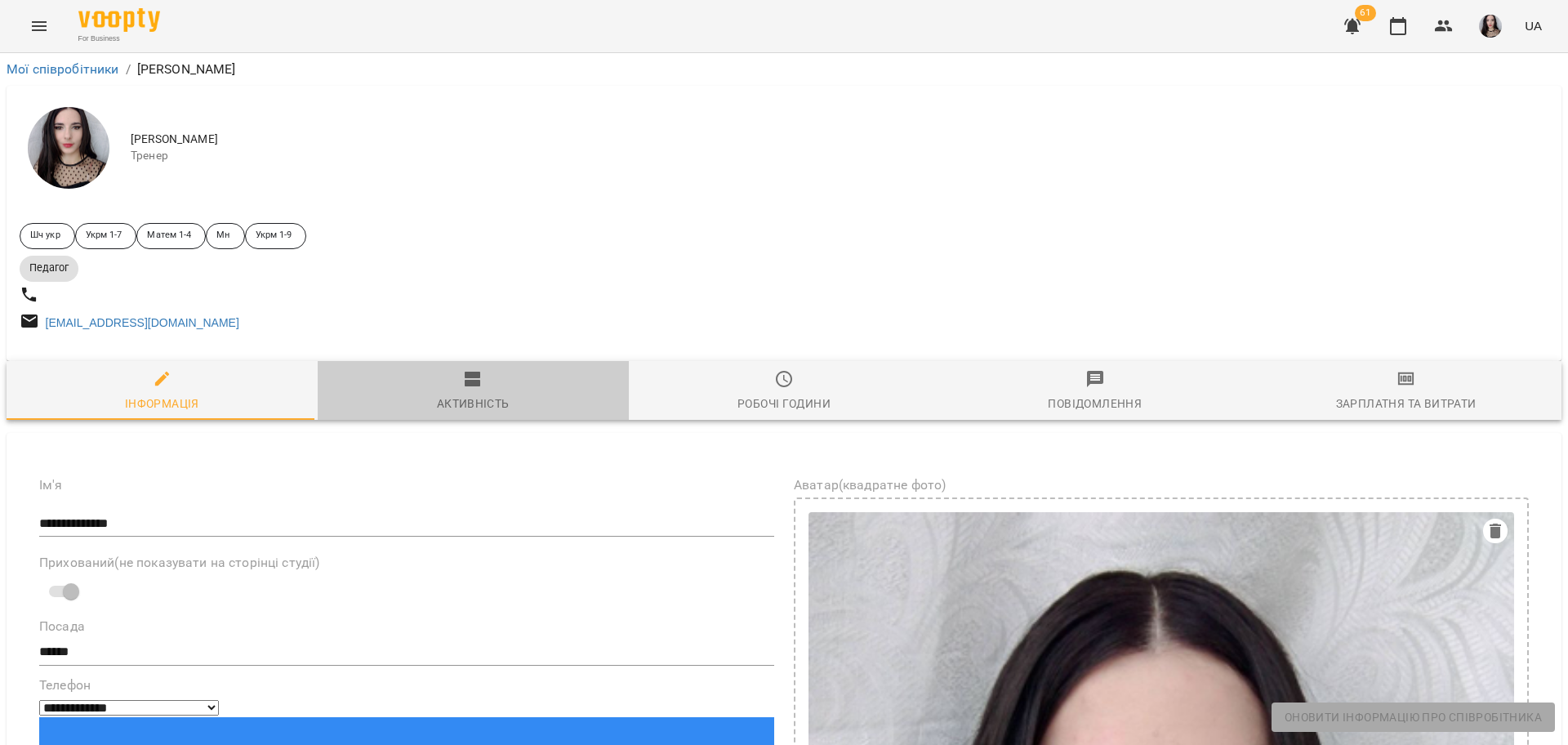
click at [471, 380] on icon "button" at bounding box center [472, 378] width 19 height 19
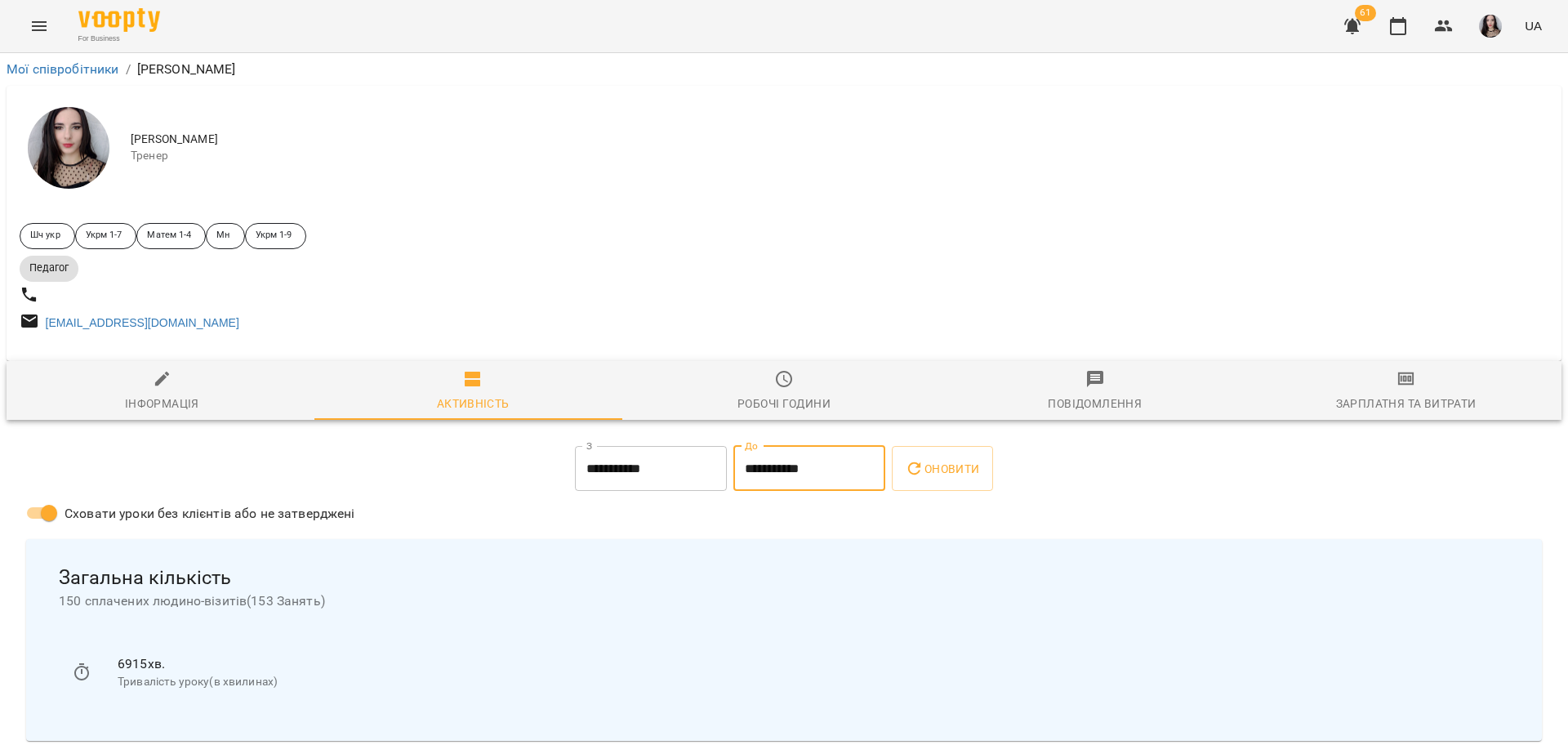
click at [742, 482] on input "**********" at bounding box center [809, 469] width 152 height 46
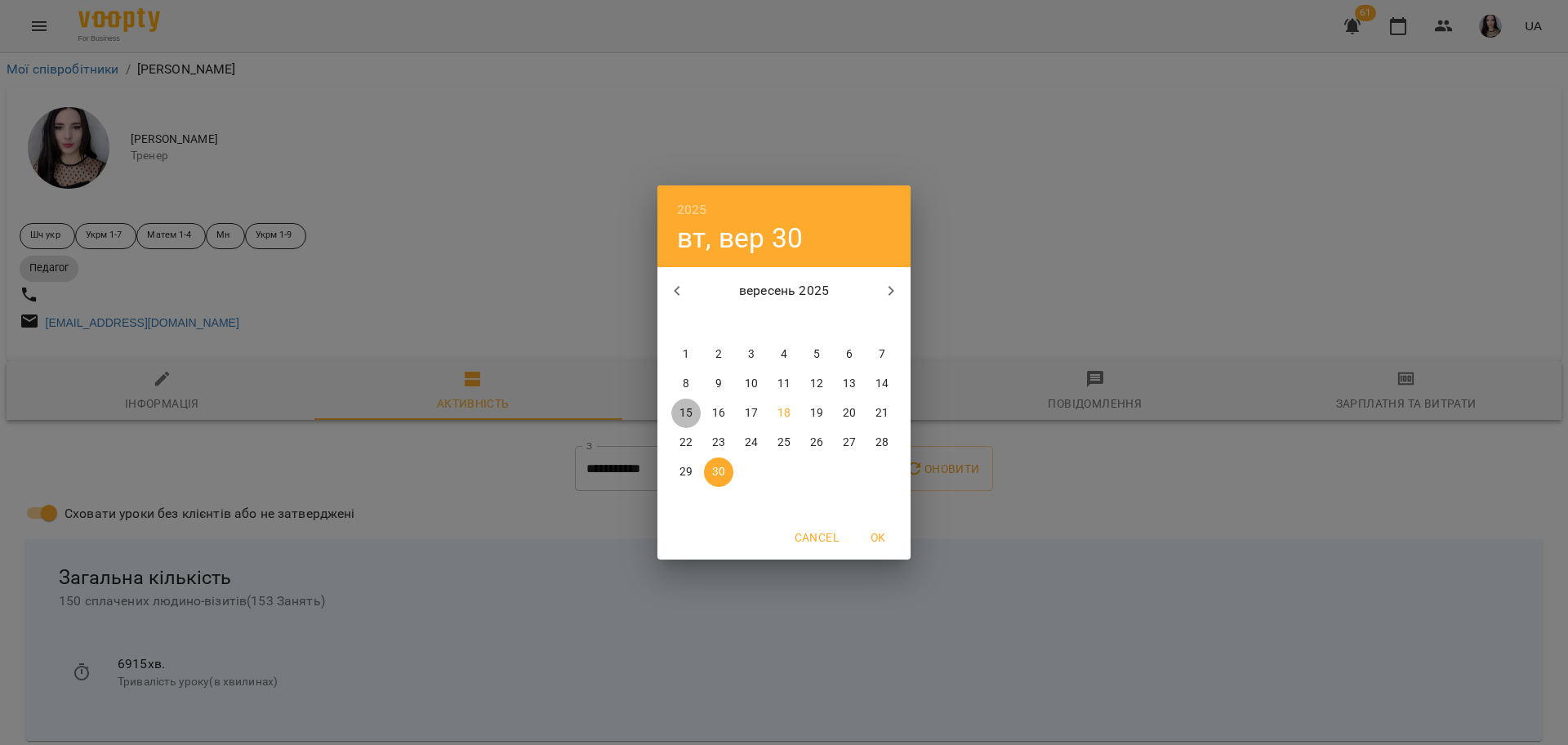
click at [687, 413] on p "15" at bounding box center [686, 413] width 13 height 17
type input "**********"
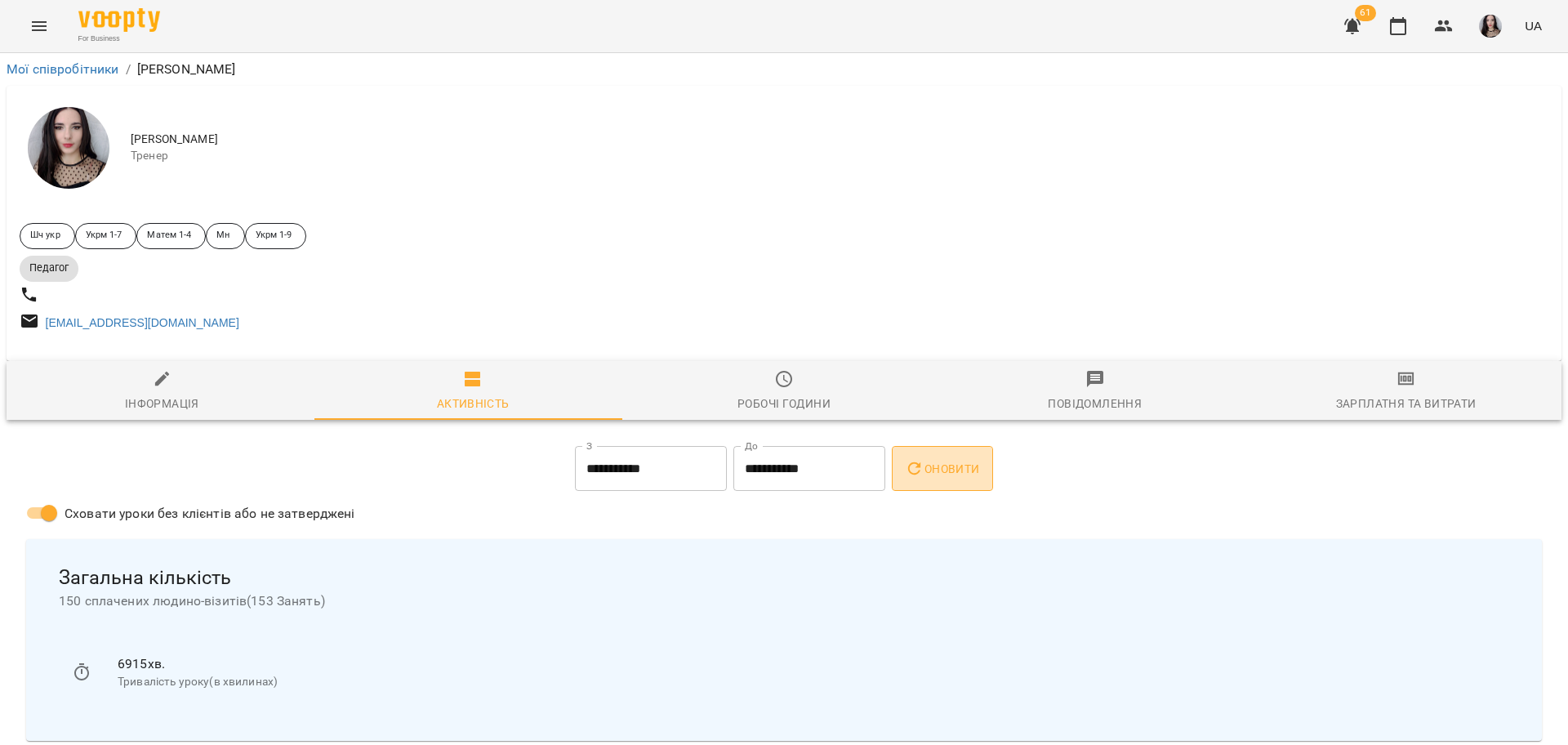
click at [959, 479] on span "Оновити" at bounding box center [942, 468] width 75 height 19
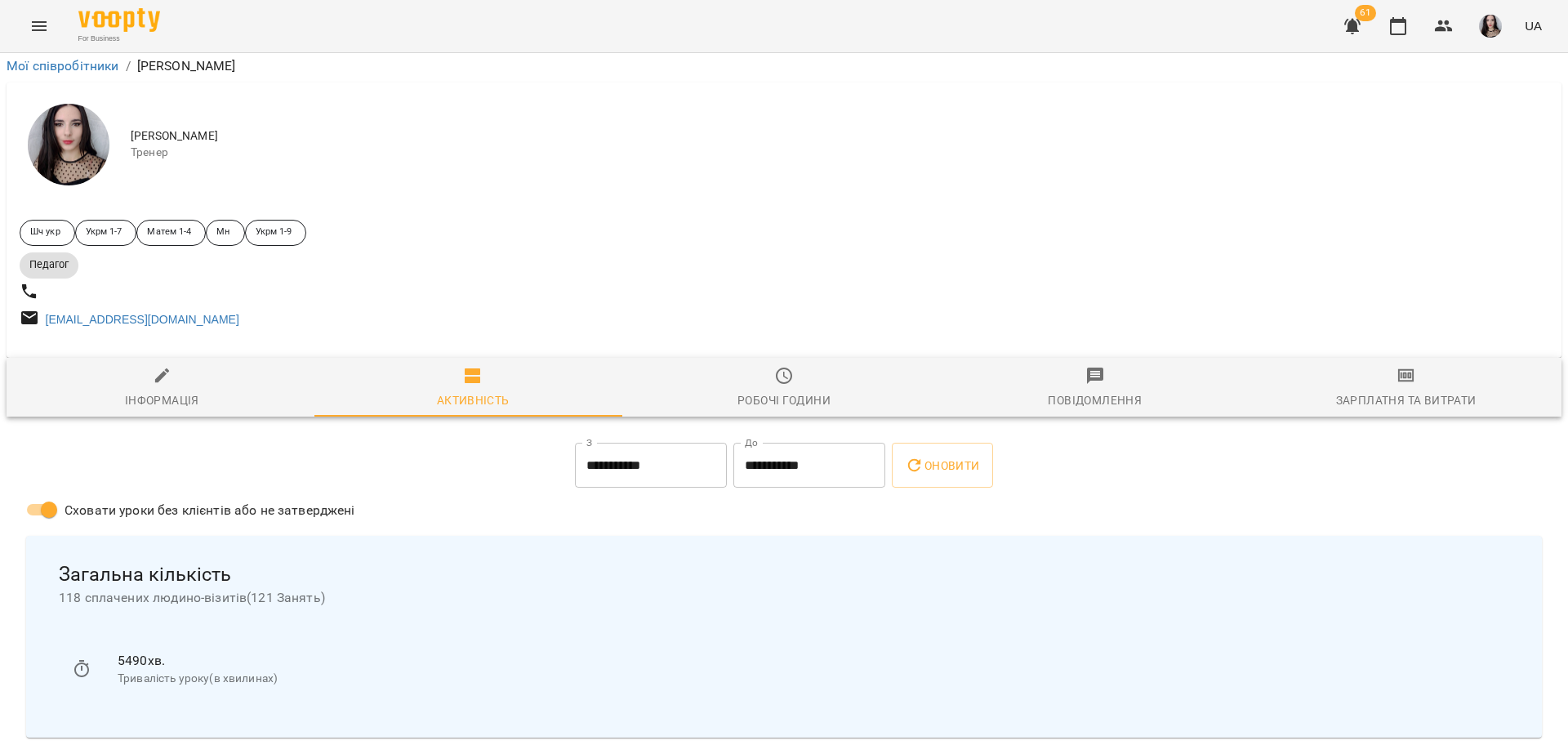
scroll to position [280, 0]
